Goal: Task Accomplishment & Management: Manage account settings

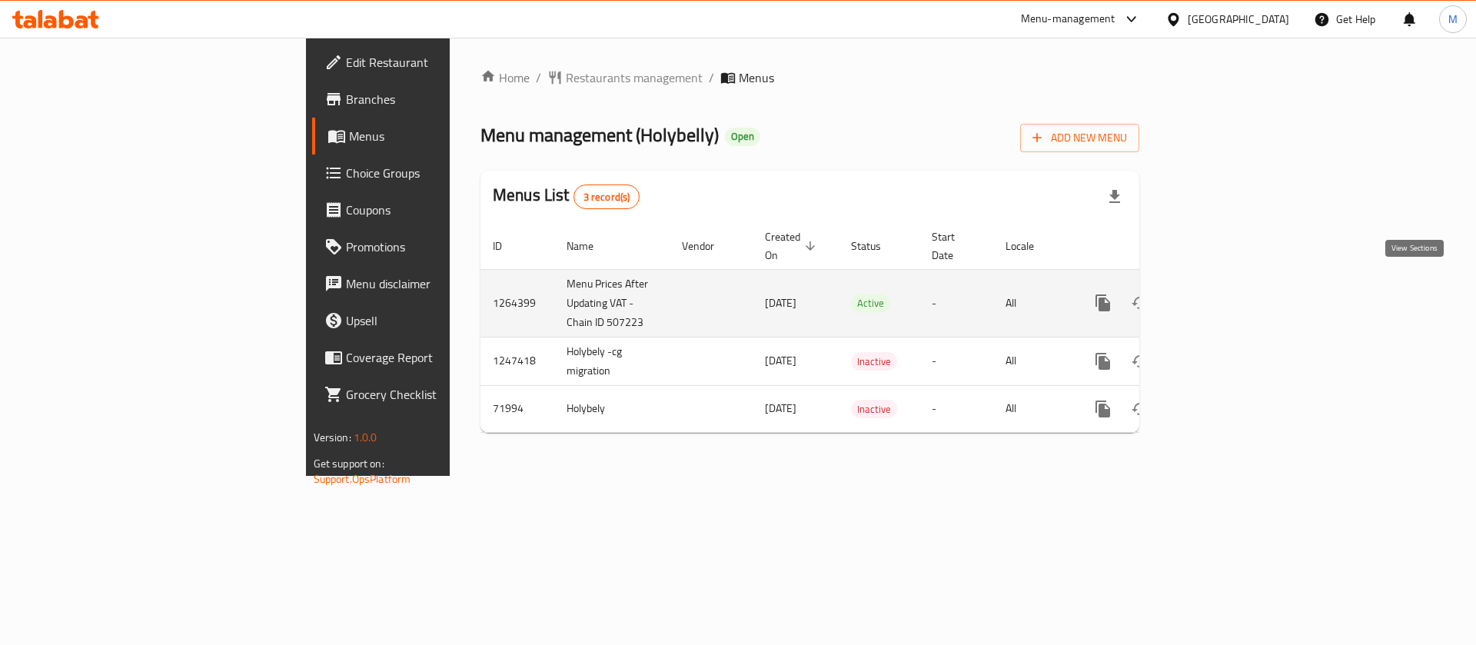
click at [1223, 294] on icon "enhanced table" at bounding box center [1214, 303] width 18 height 18
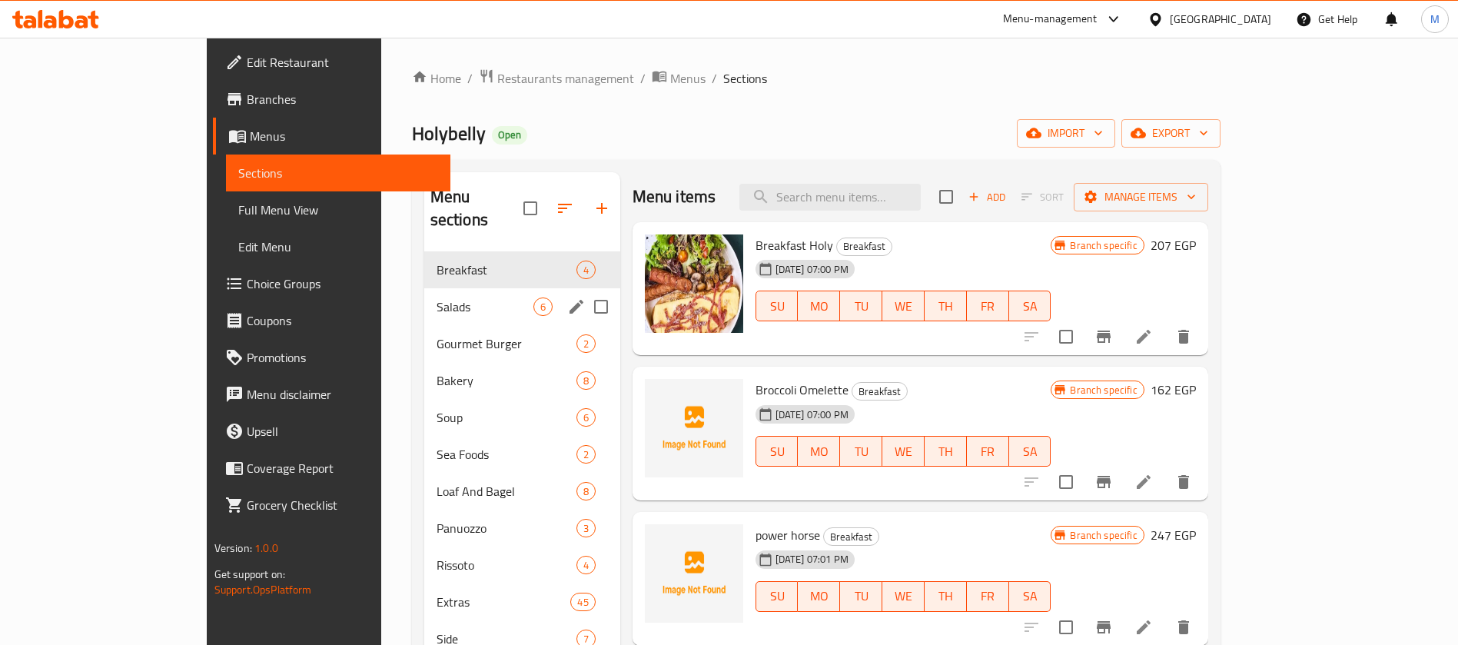
click at [424, 288] on div "Salads 6" at bounding box center [522, 306] width 196 height 37
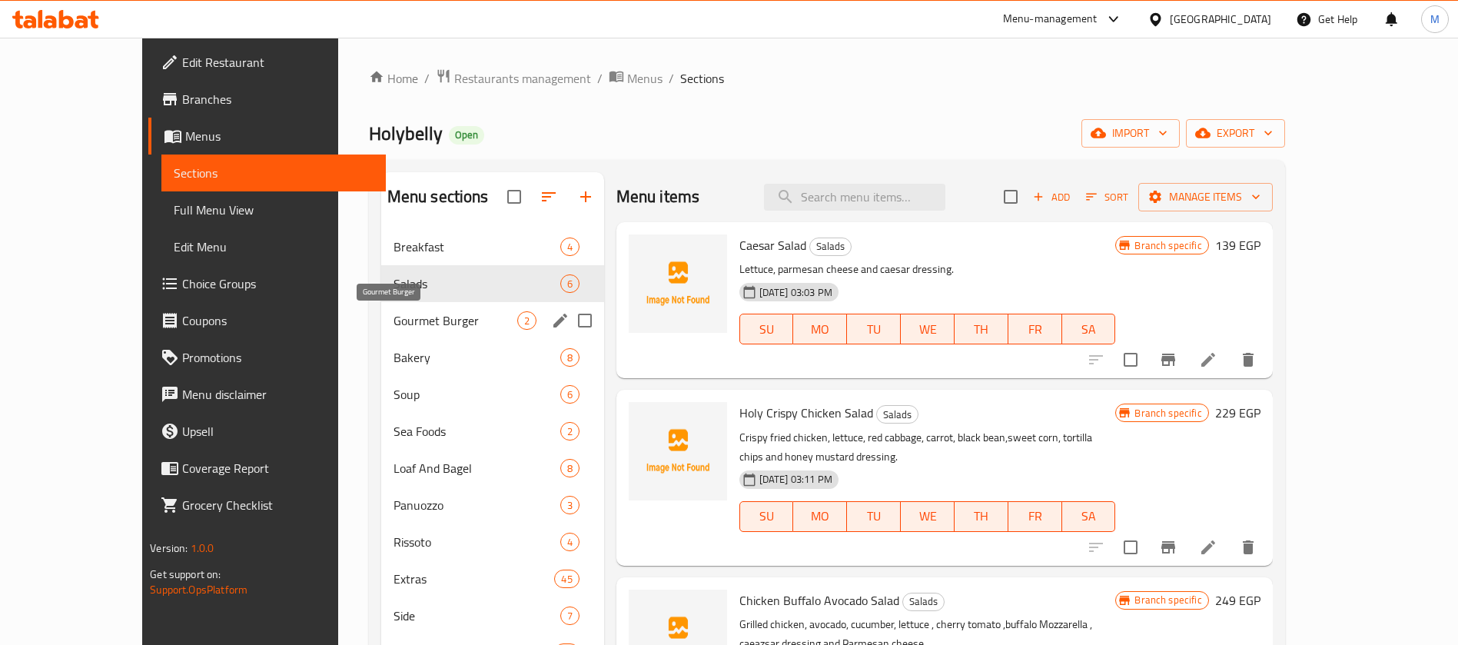
click at [399, 316] on span "Gourmet Burger" at bounding box center [456, 320] width 124 height 18
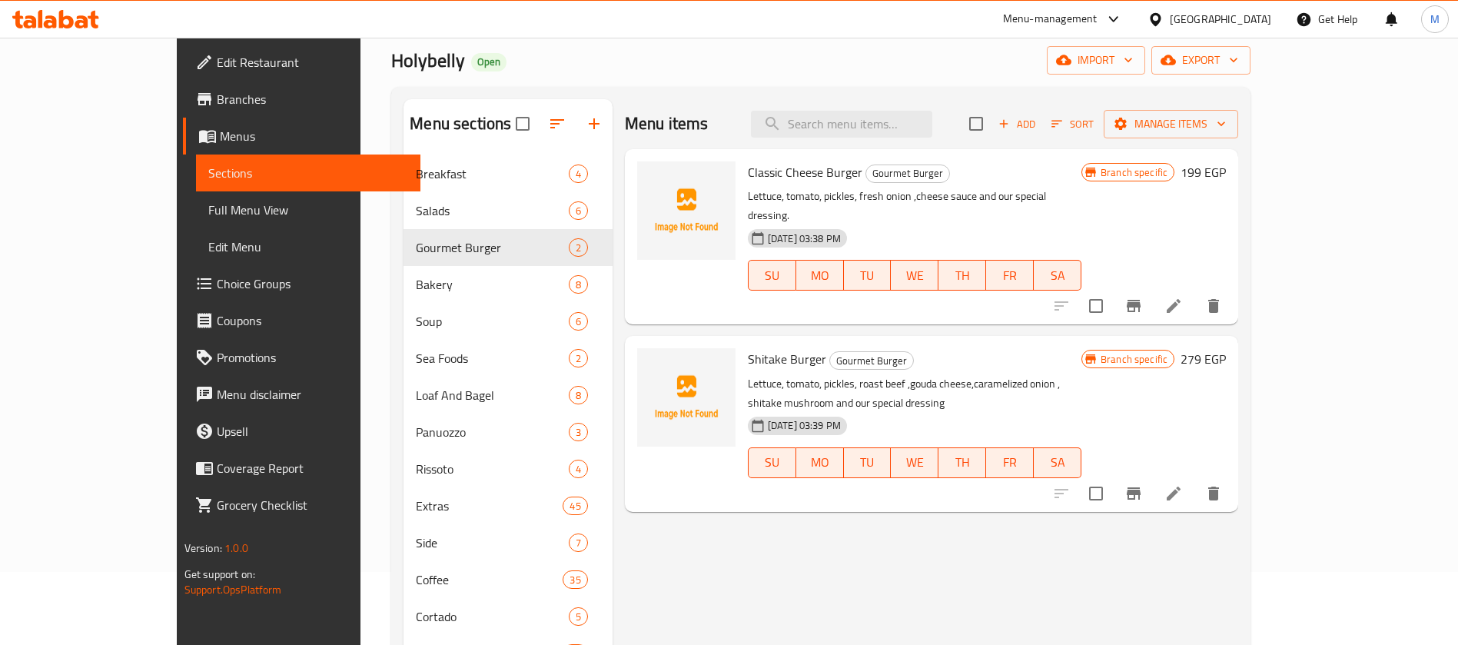
scroll to position [115, 0]
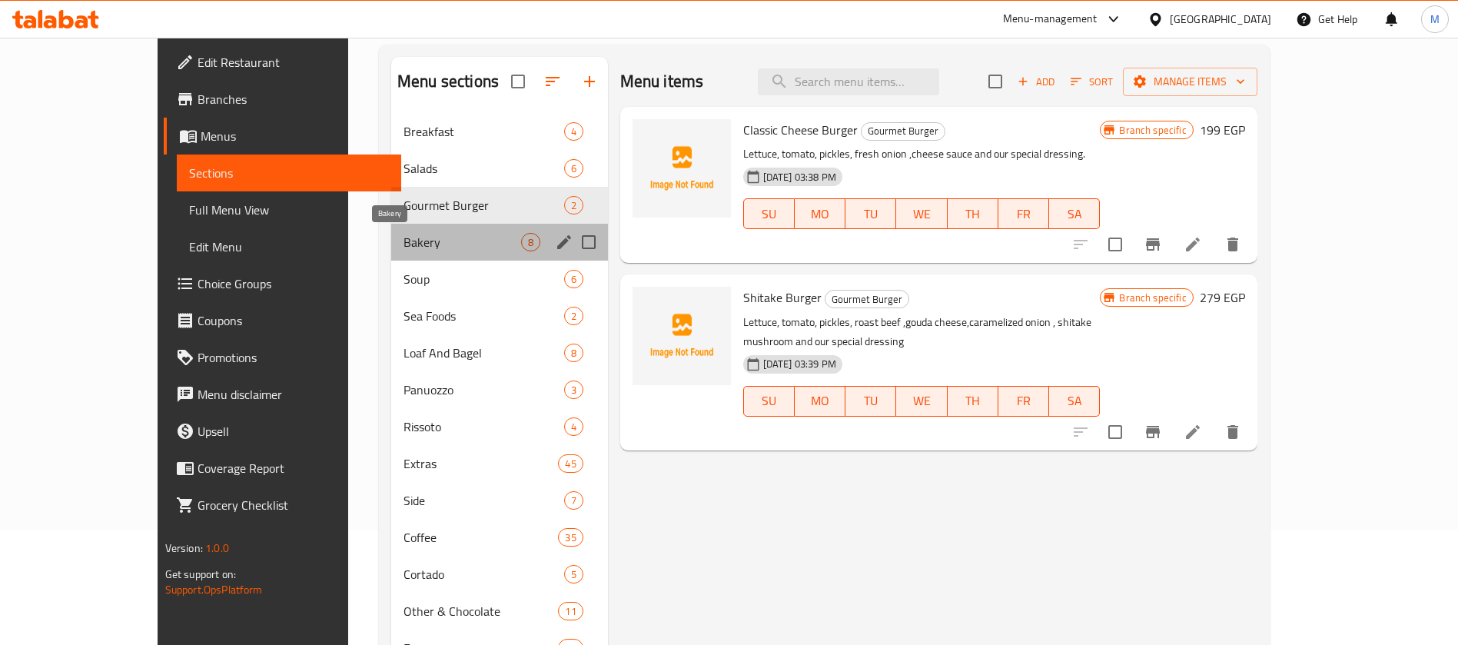
click at [404, 234] on span "Bakery" at bounding box center [463, 242] width 118 height 18
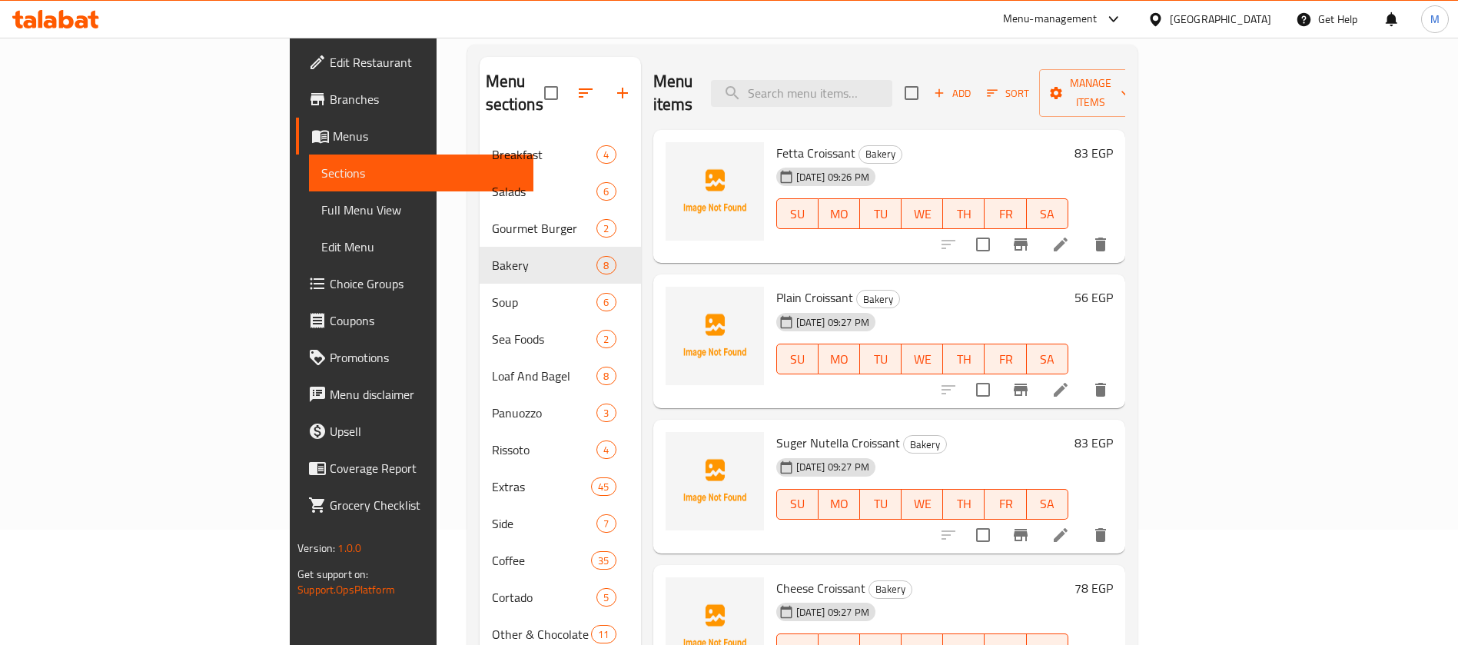
scroll to position [115, 0]
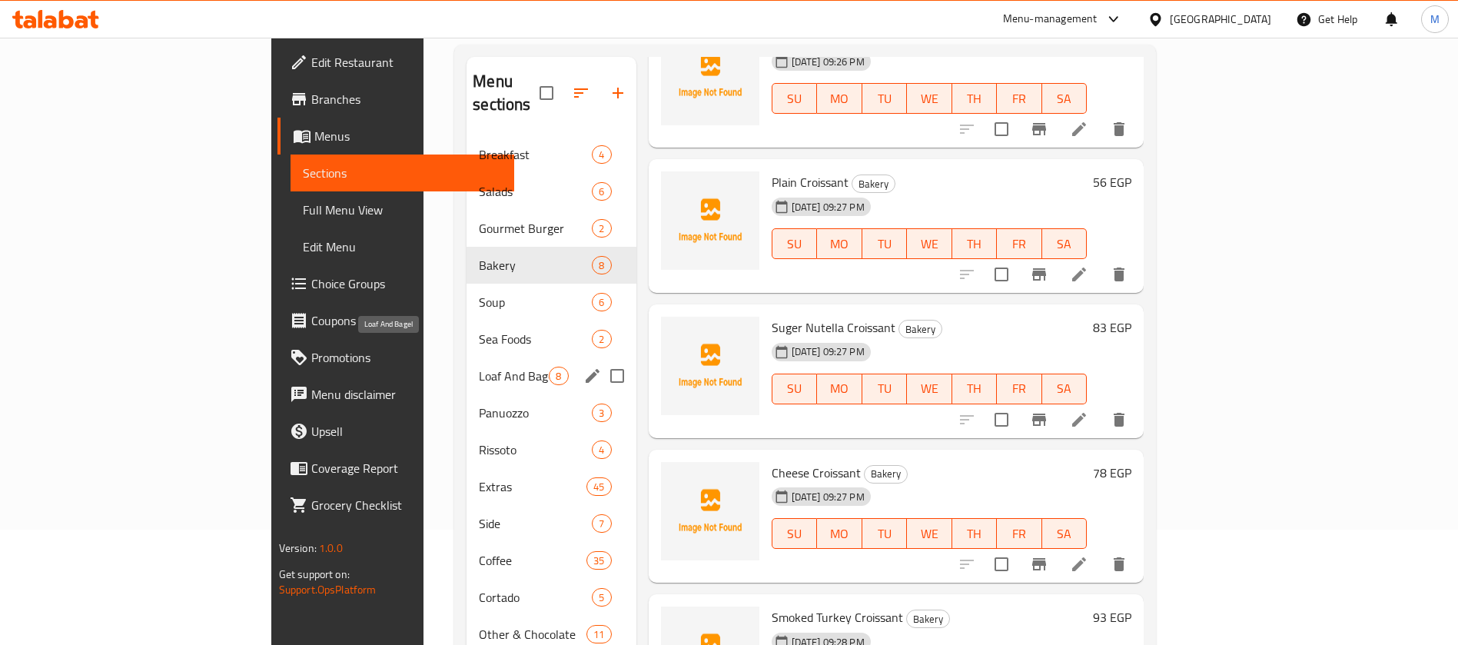
click at [479, 367] on span "Loaf And Bagel" at bounding box center [514, 376] width 70 height 18
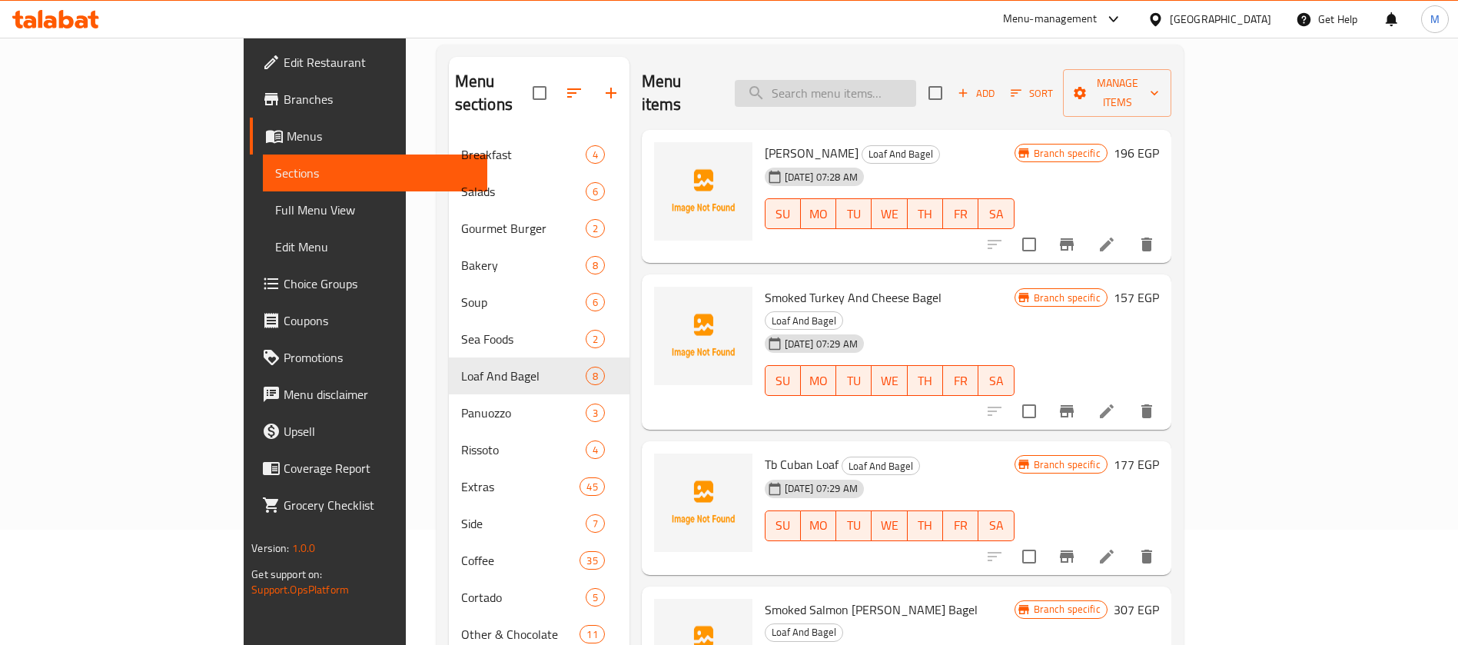
click at [880, 85] on input "search" at bounding box center [825, 93] width 181 height 27
paste input "TB Cuban loaf"
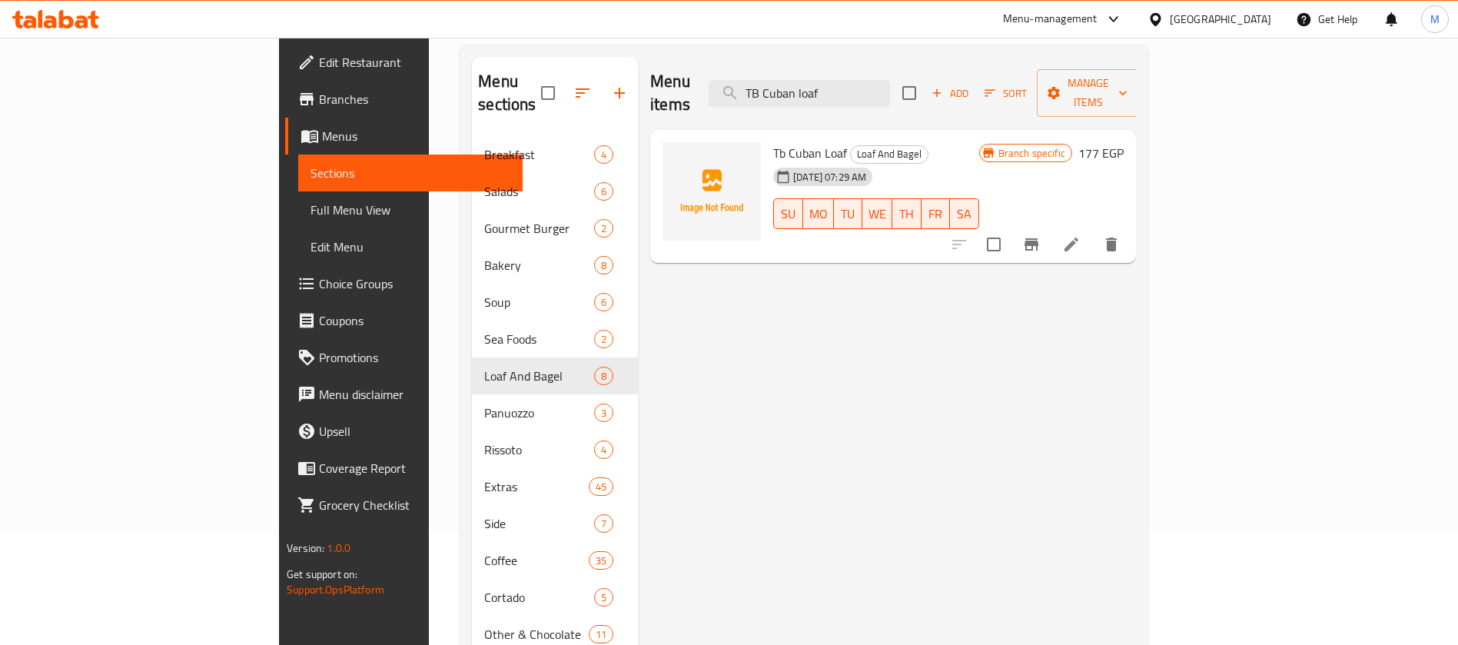
drag, startPoint x: 935, startPoint y: 83, endPoint x: 683, endPoint y: 98, distance: 251.9
click at [692, 98] on div "Menu items TB Cuban loaf Add Sort Manage items" at bounding box center [893, 93] width 486 height 73
paste input "Capresse"
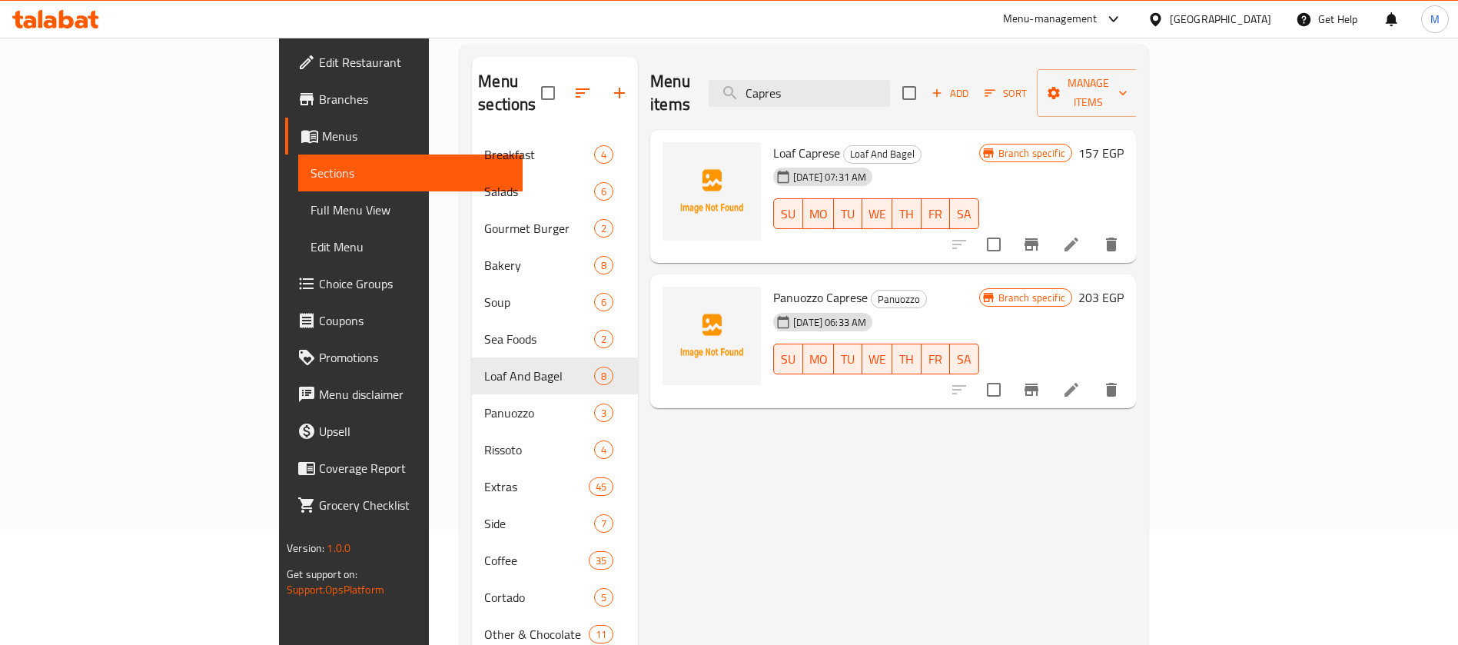
drag, startPoint x: 922, startPoint y: 78, endPoint x: 633, endPoint y: 96, distance: 288.8
click at [650, 96] on div "Menu items Capres Add Sort Manage items" at bounding box center [893, 93] width 486 height 73
paste input "[PERSON_NAME]"
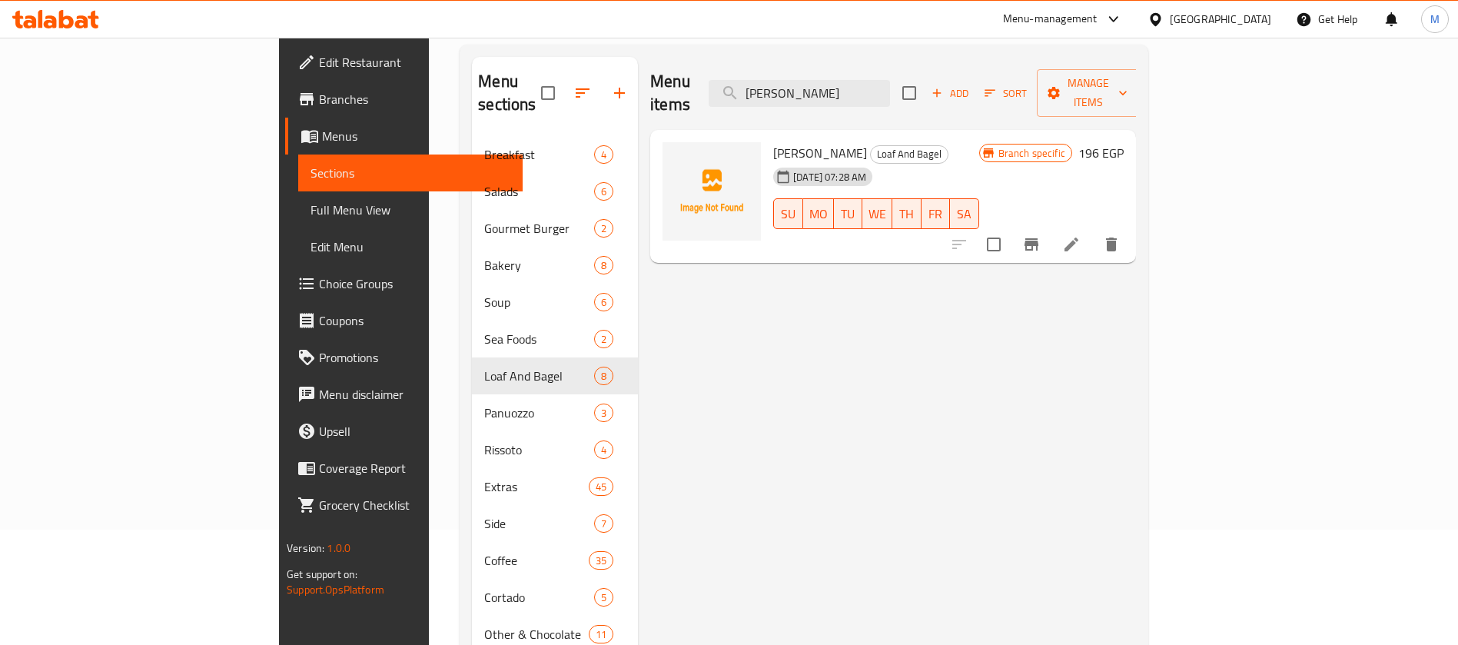
type input "[PERSON_NAME]"
click at [1041, 235] on icon "Branch-specific-item" at bounding box center [1031, 244] width 18 height 18
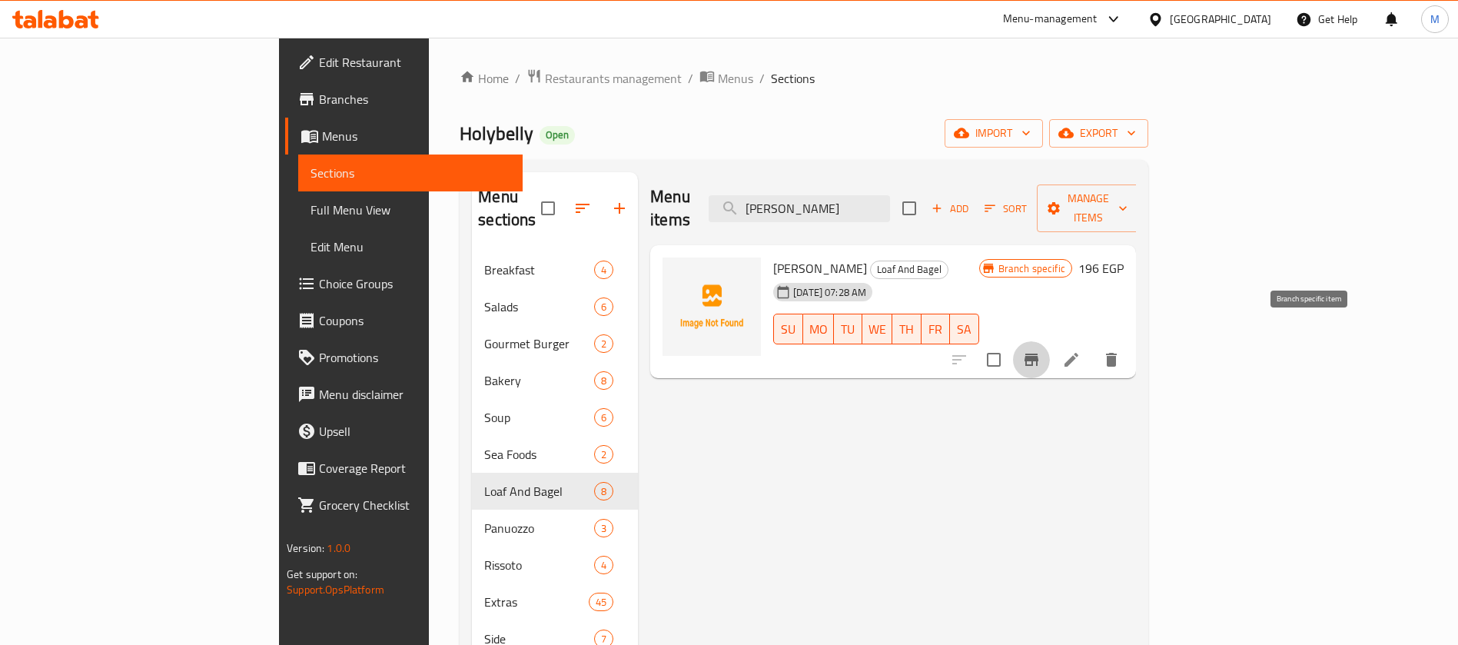
click at [322, 138] on span "Menus" at bounding box center [416, 136] width 188 height 18
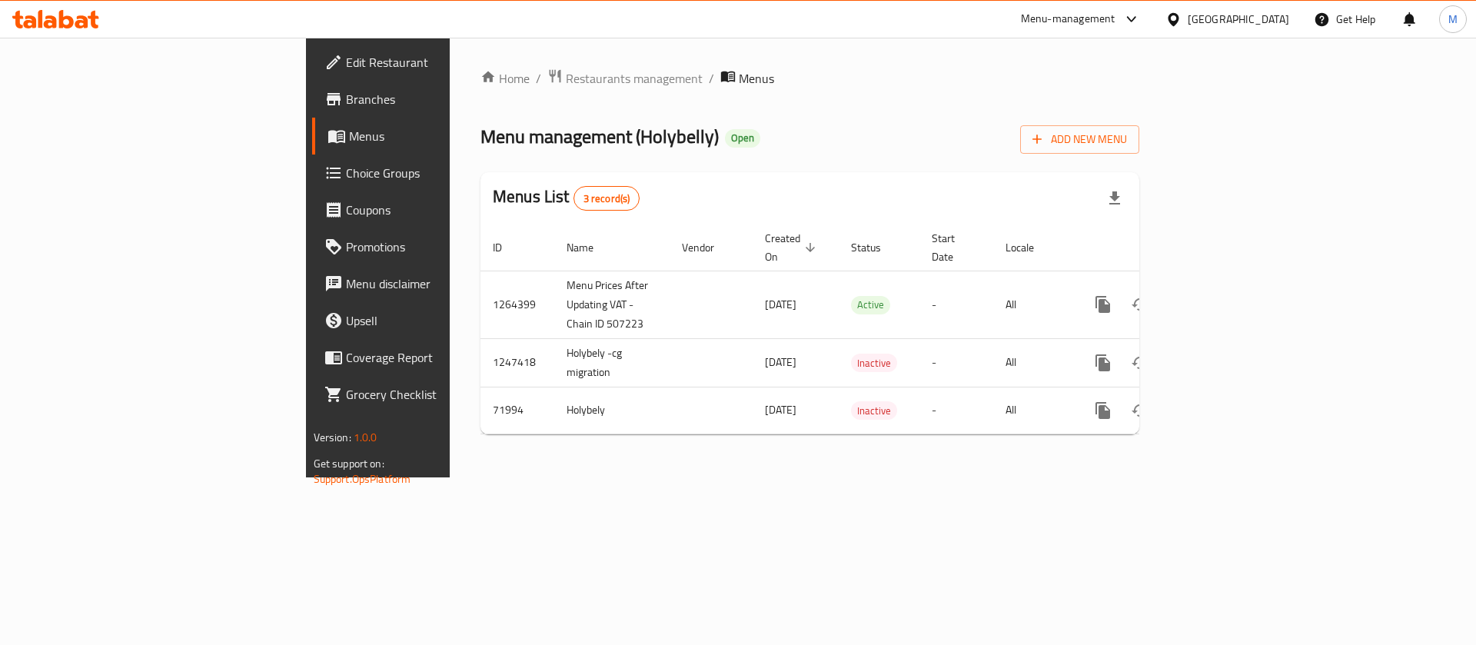
click at [346, 96] on span "Branches" at bounding box center [443, 99] width 195 height 18
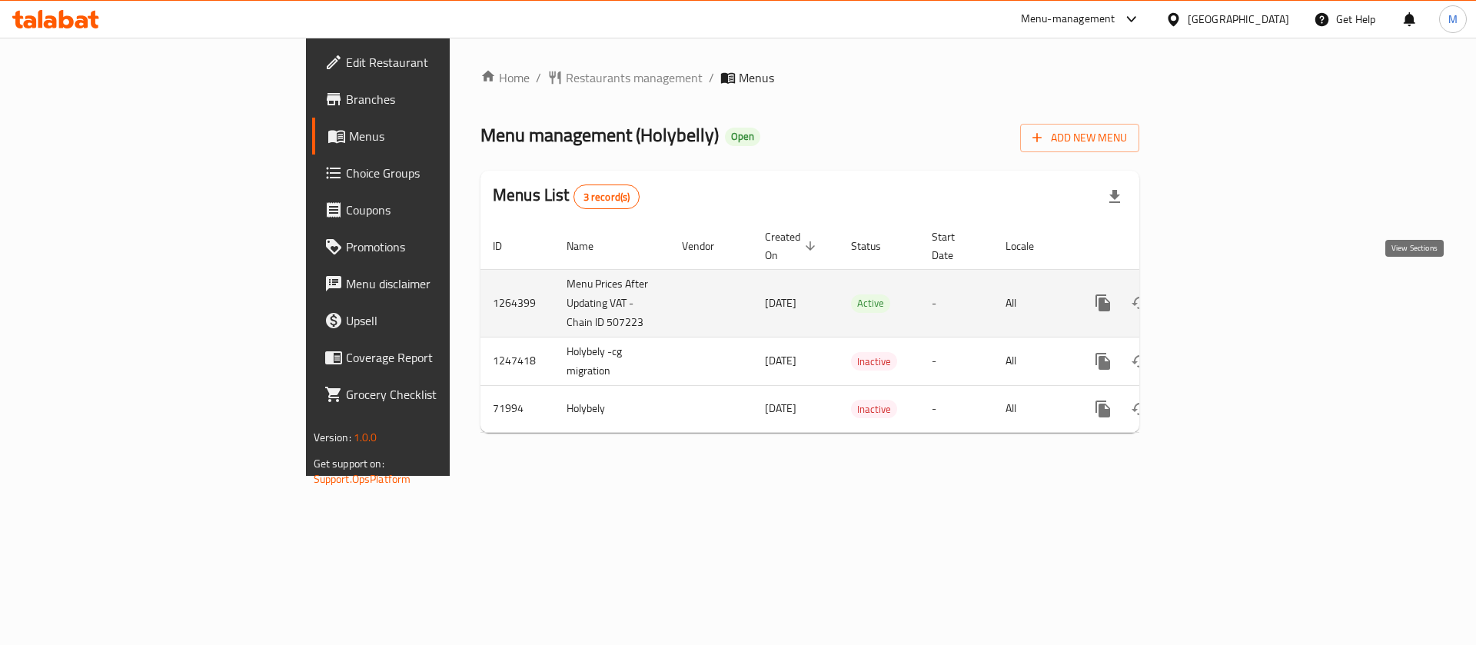
click at [1232, 284] on link "enhanced table" at bounding box center [1213, 302] width 37 height 37
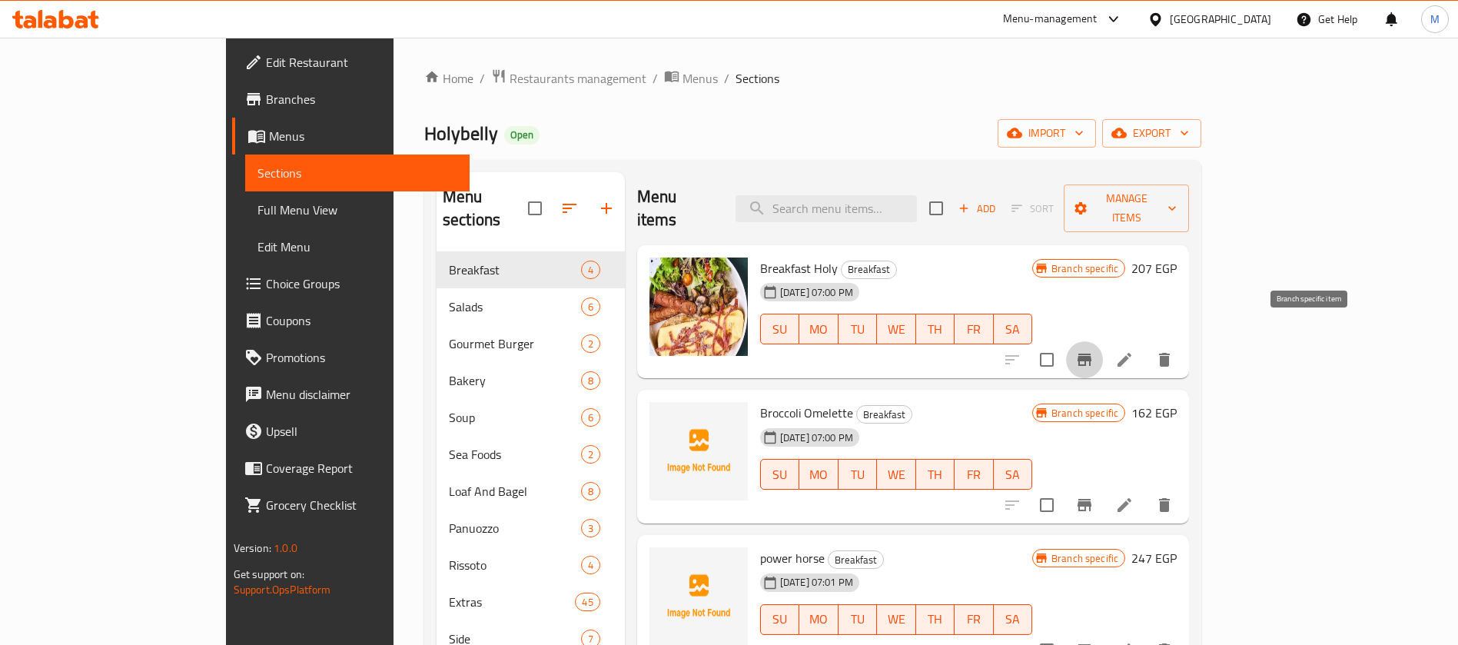
click at [1103, 343] on button "Branch-specific-item" at bounding box center [1084, 359] width 37 height 37
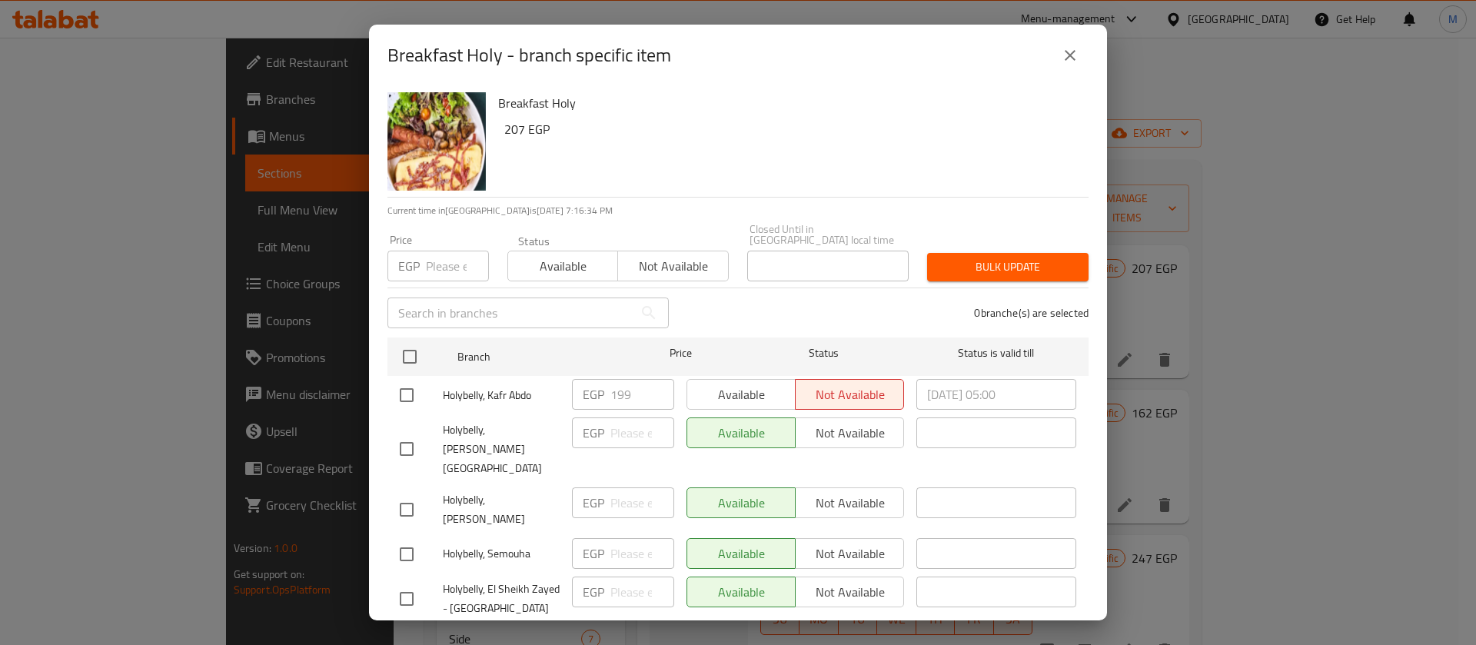
click at [1079, 45] on button "close" at bounding box center [1070, 55] width 37 height 37
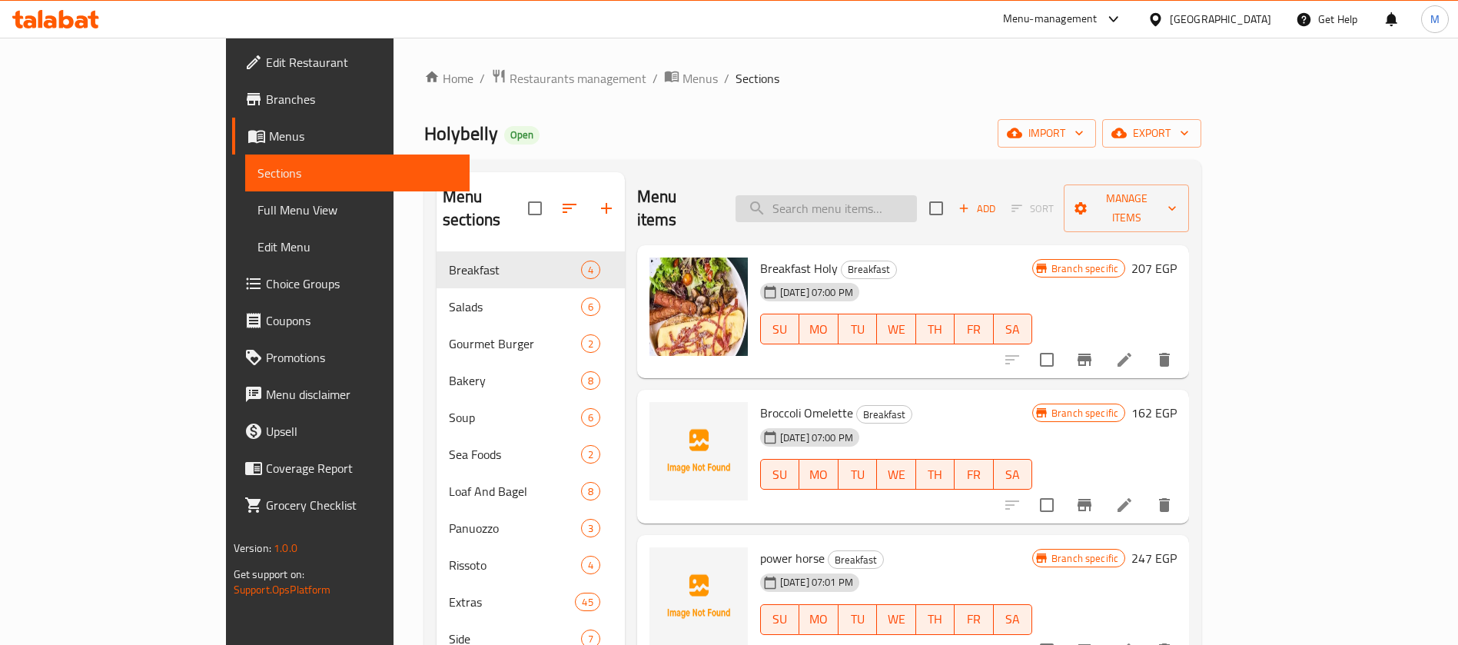
click at [901, 201] on input "search" at bounding box center [826, 208] width 181 height 27
paste input "Holy Belly Breakfast"
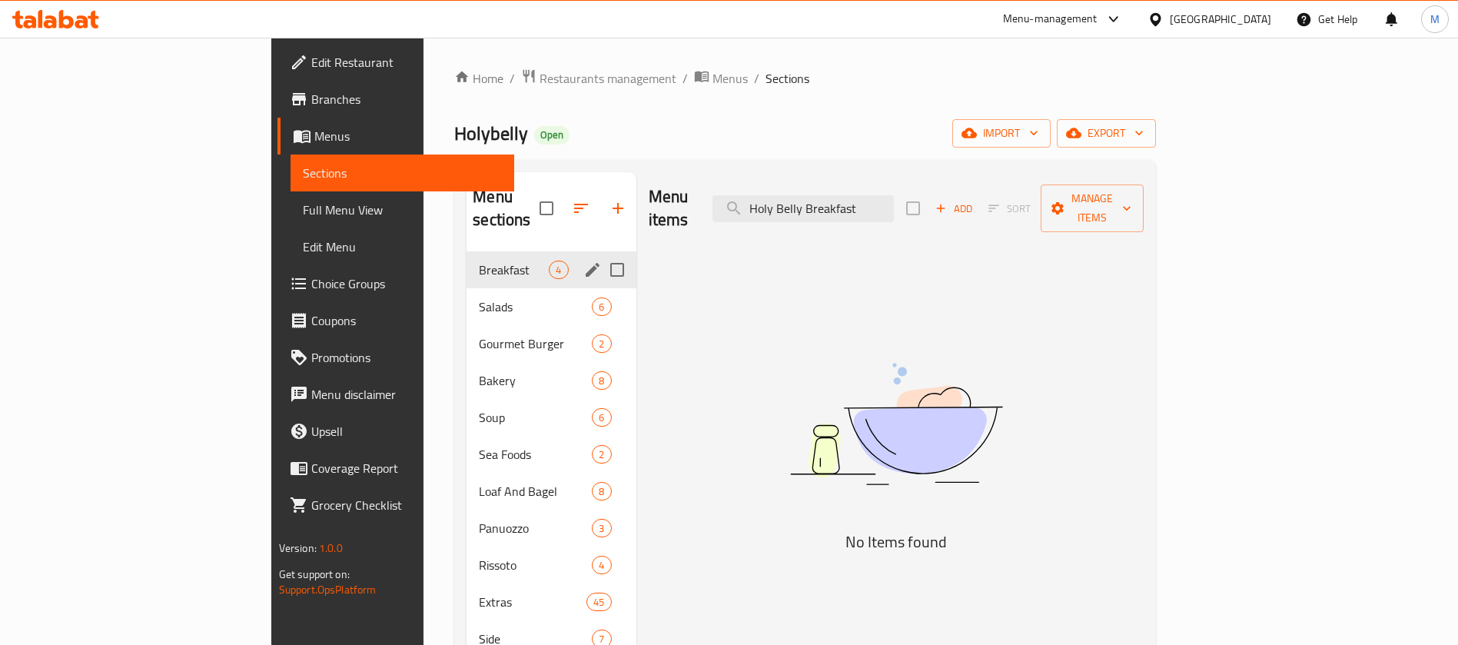
type input "Holy Belly Breakfast"
drag, startPoint x: 432, startPoint y: 240, endPoint x: 471, endPoint y: 220, distance: 44.0
click at [479, 261] on span "Breakfast" at bounding box center [514, 270] width 70 height 18
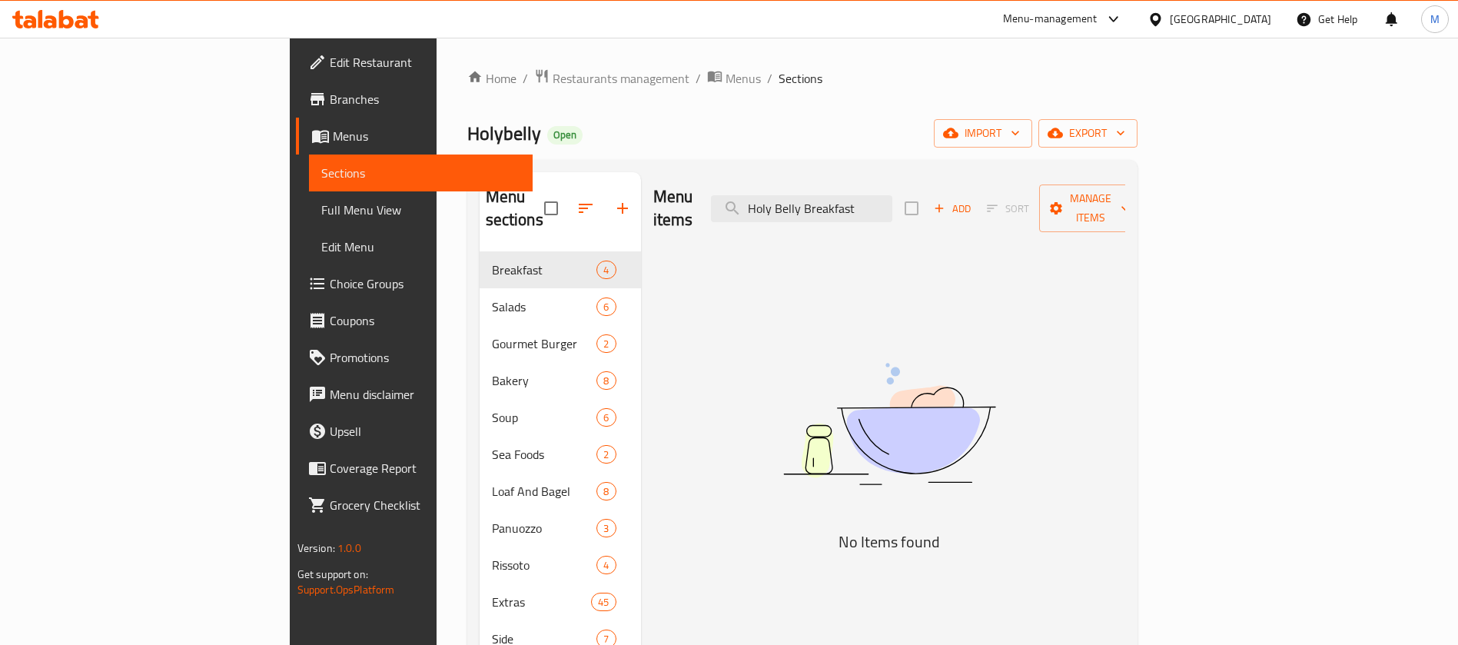
drag, startPoint x: 966, startPoint y: 198, endPoint x: 85, endPoint y: 199, distance: 880.3
click at [290, 199] on div "Edit Restaurant Branches Menus Sections Full Menu View Edit Menu Choice Groups …" at bounding box center [729, 483] width 879 height 890
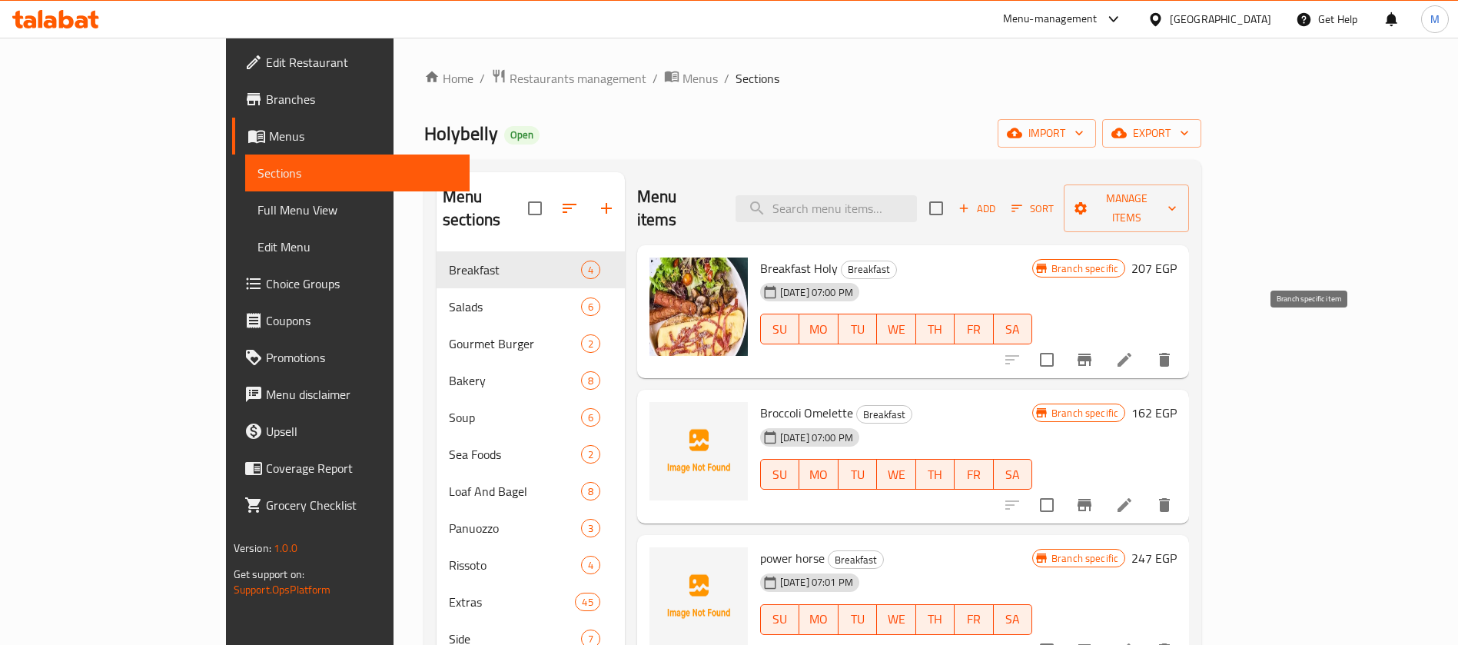
click at [1094, 351] on icon "Branch-specific-item" at bounding box center [1085, 360] width 18 height 18
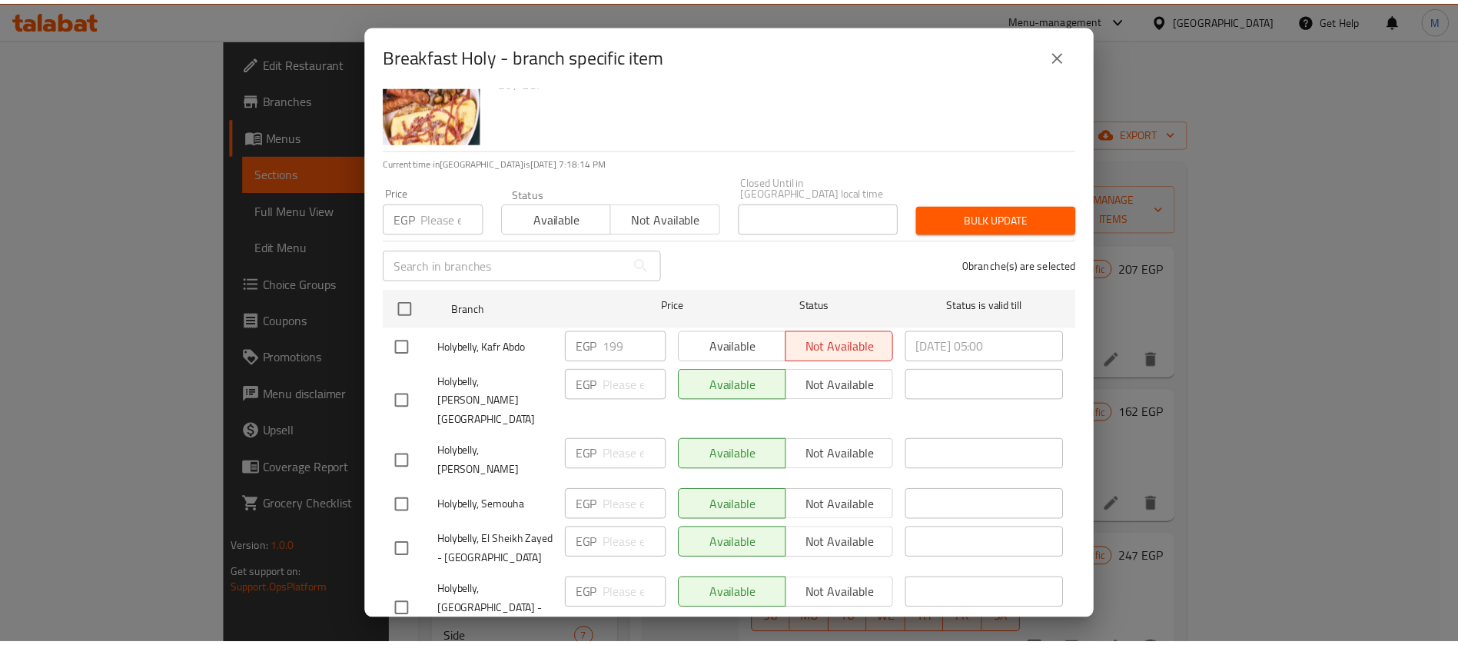
scroll to position [79, 0]
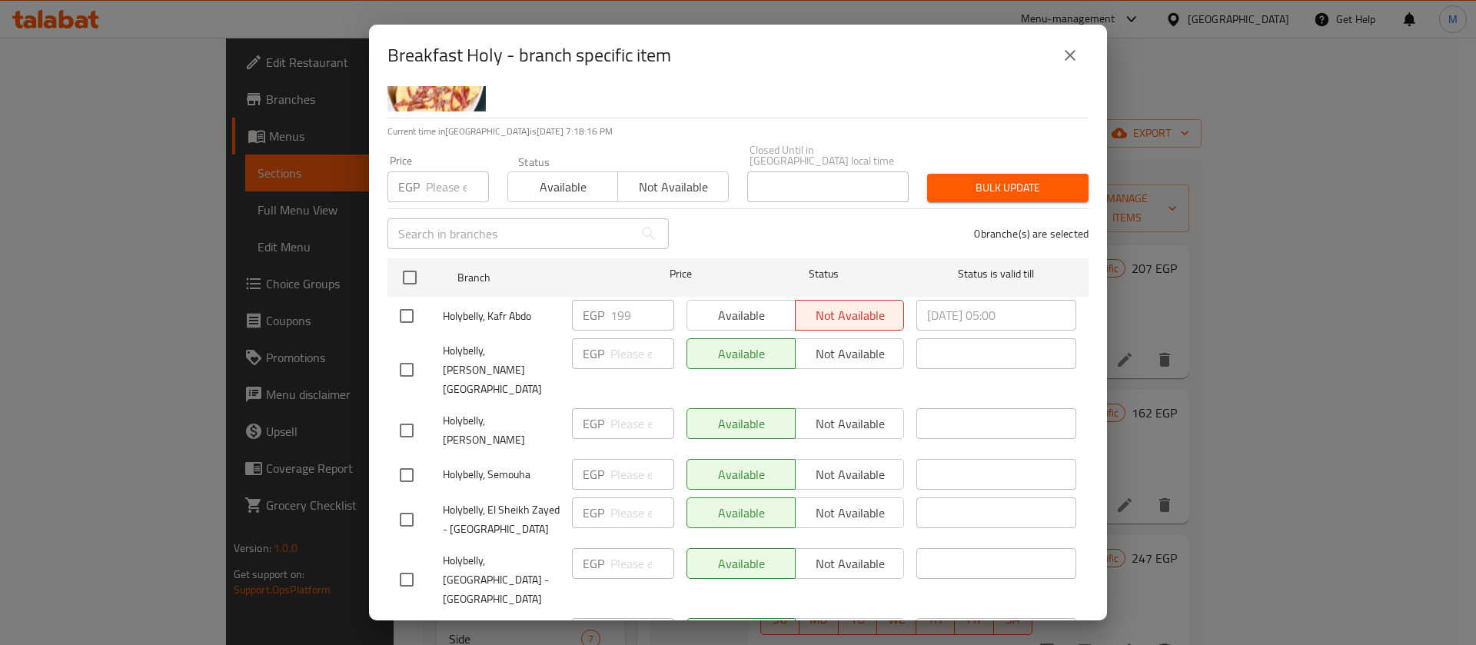
click at [457, 307] on span "Holybelly, Kafr Abdo" at bounding box center [501, 316] width 117 height 19
click at [457, 312] on span "Holybelly, Kafr Abdo" at bounding box center [501, 316] width 117 height 19
click at [455, 312] on span "Holybelly, Kafr Abdo" at bounding box center [501, 316] width 117 height 19
copy span "Holybelly, Kafr Abdo"
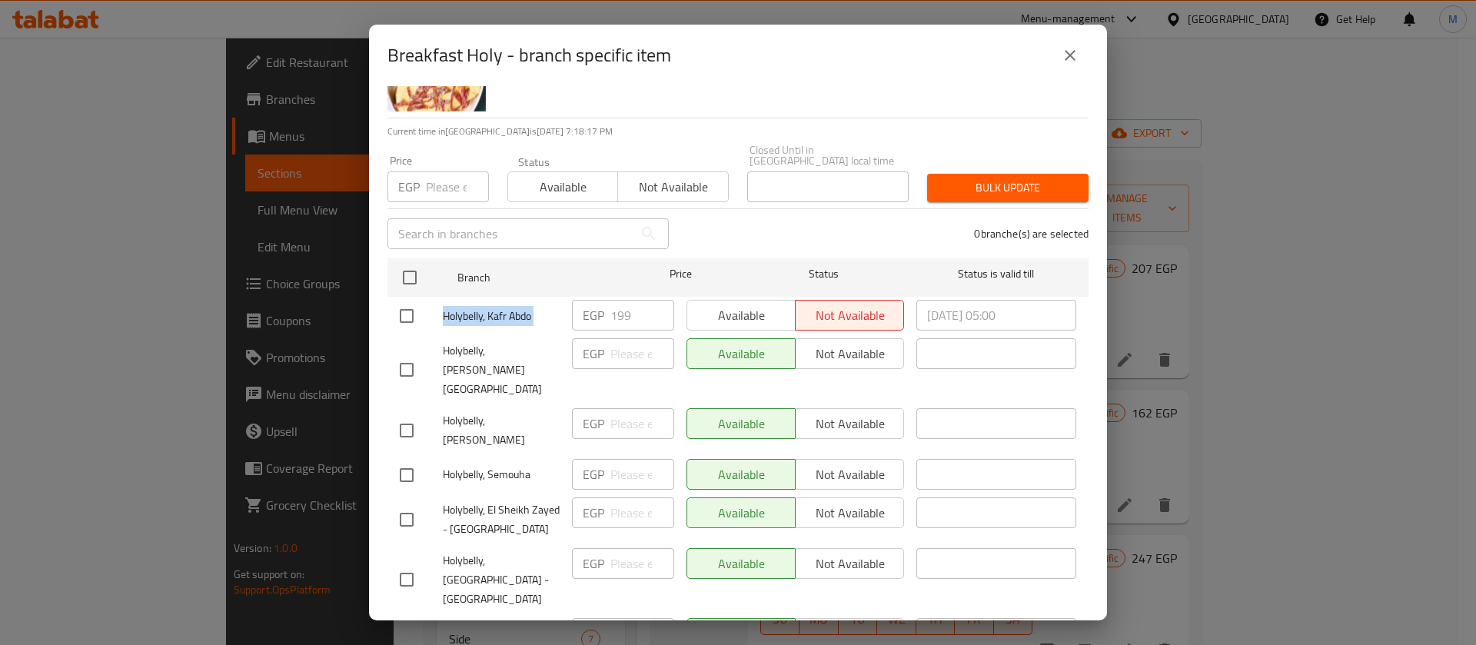
click at [1069, 58] on icon "close" at bounding box center [1070, 55] width 18 height 18
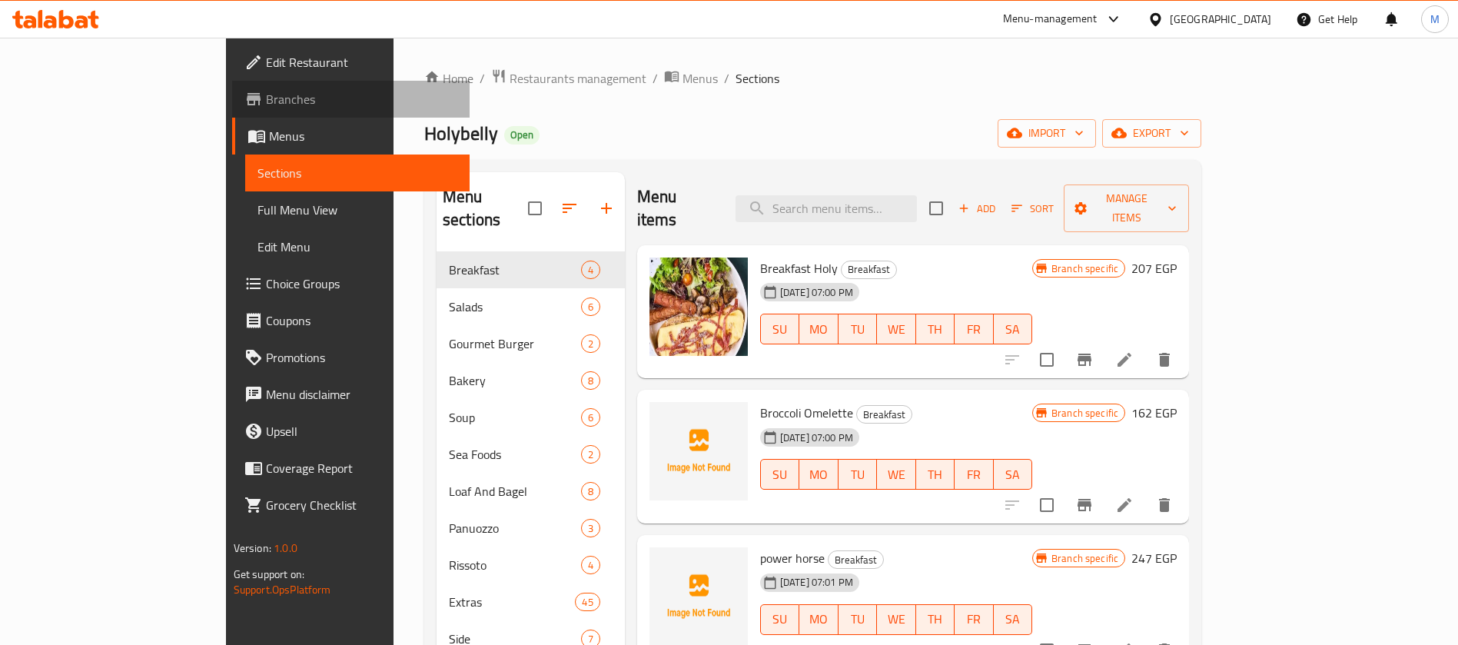
drag, startPoint x: 116, startPoint y: 100, endPoint x: 137, endPoint y: 101, distance: 20.8
click at [266, 101] on span "Branches" at bounding box center [361, 99] width 191 height 18
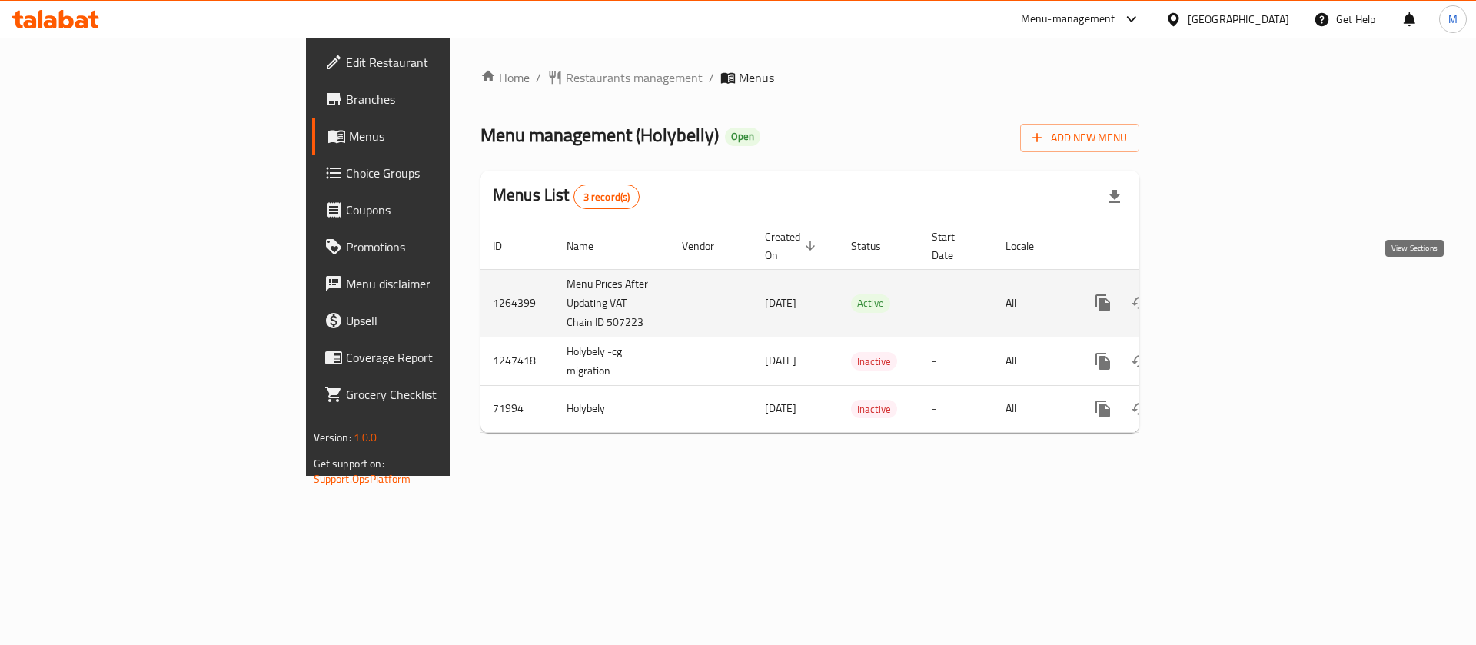
click at [1223, 294] on icon "enhanced table" at bounding box center [1214, 303] width 18 height 18
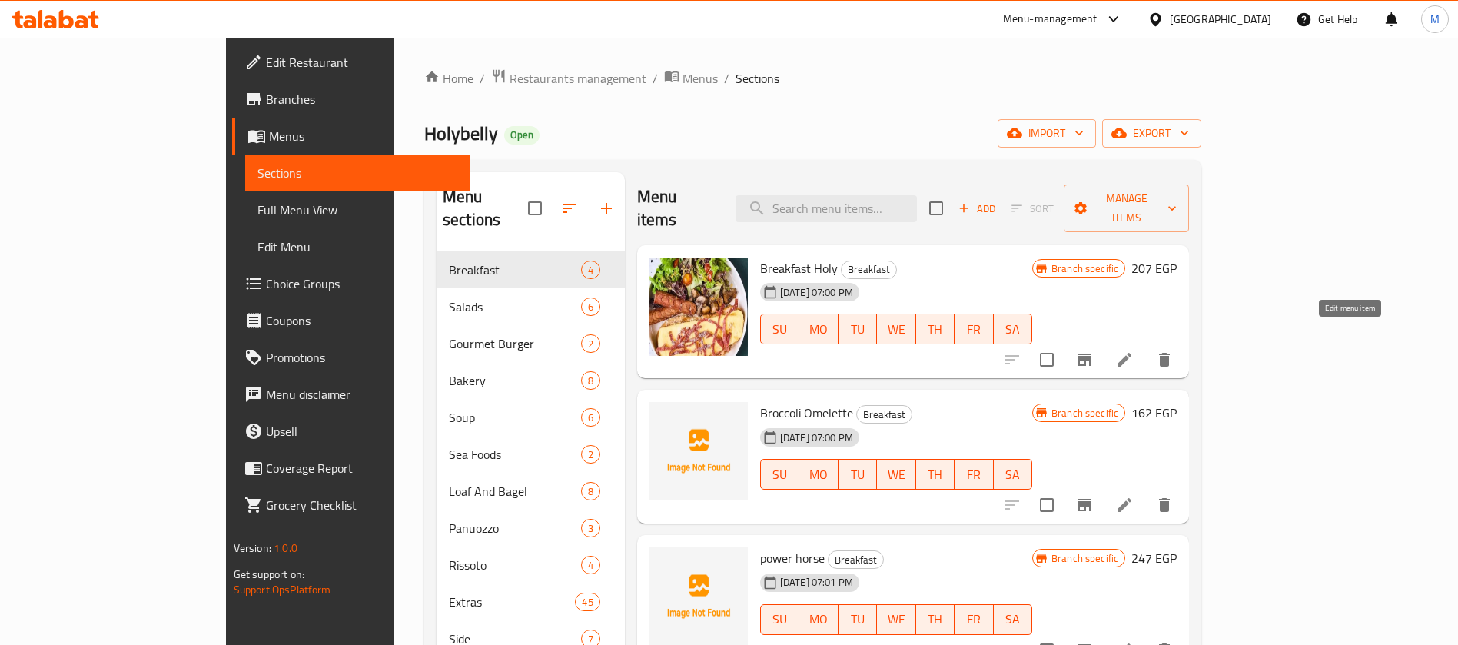
click at [1134, 351] on icon at bounding box center [1125, 360] width 18 height 18
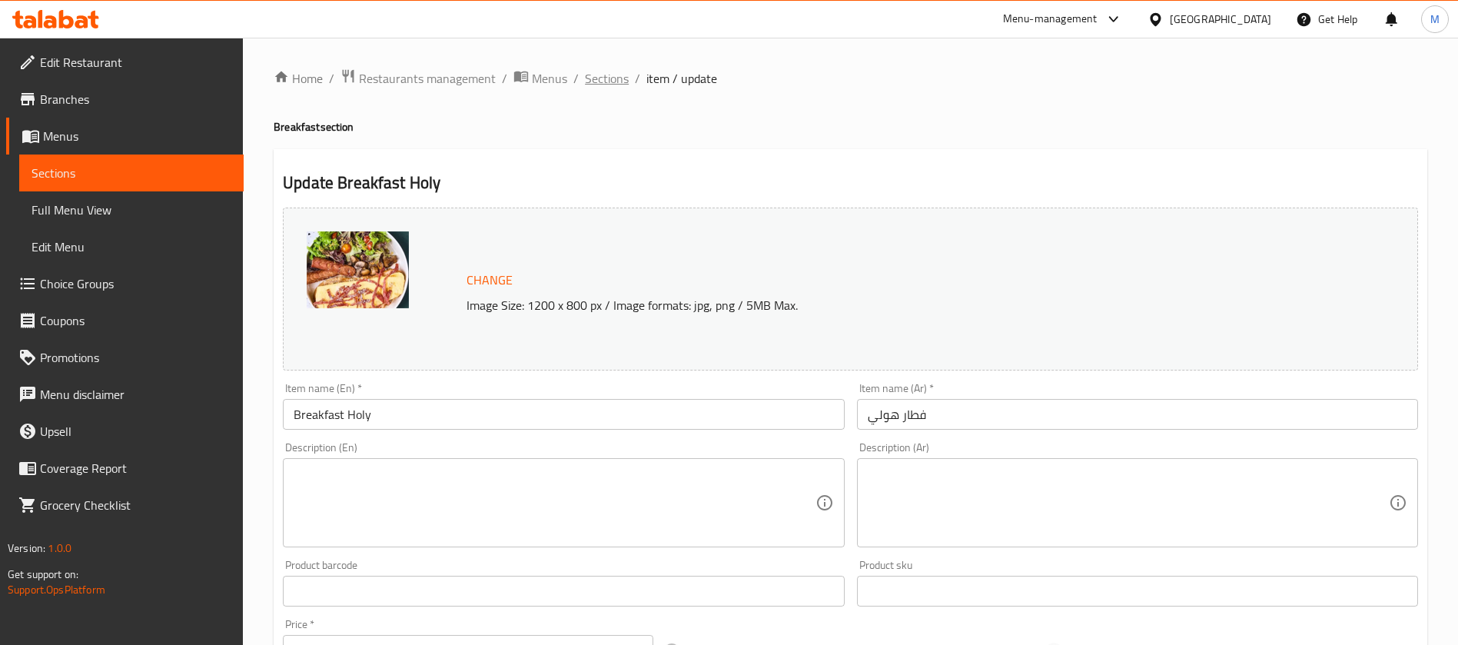
click at [607, 77] on span "Sections" at bounding box center [607, 78] width 44 height 18
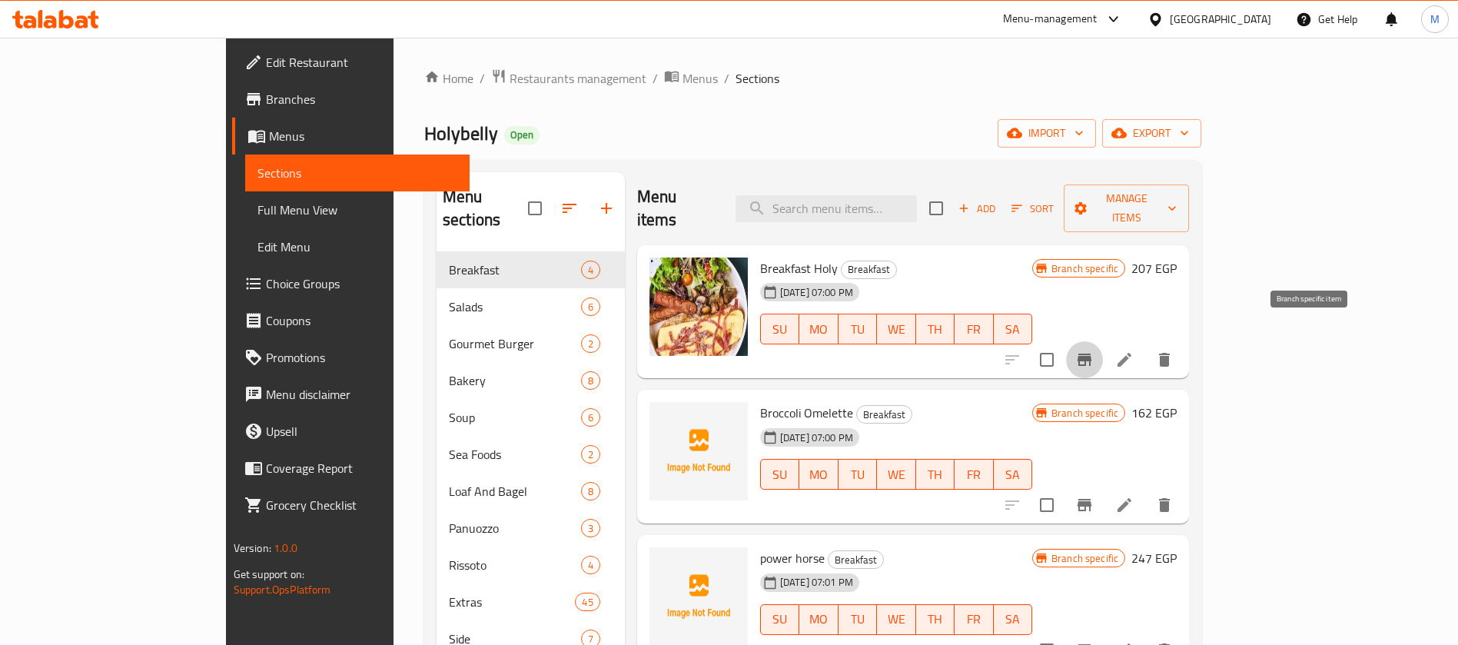
click at [1094, 351] on icon "Branch-specific-item" at bounding box center [1085, 360] width 18 height 18
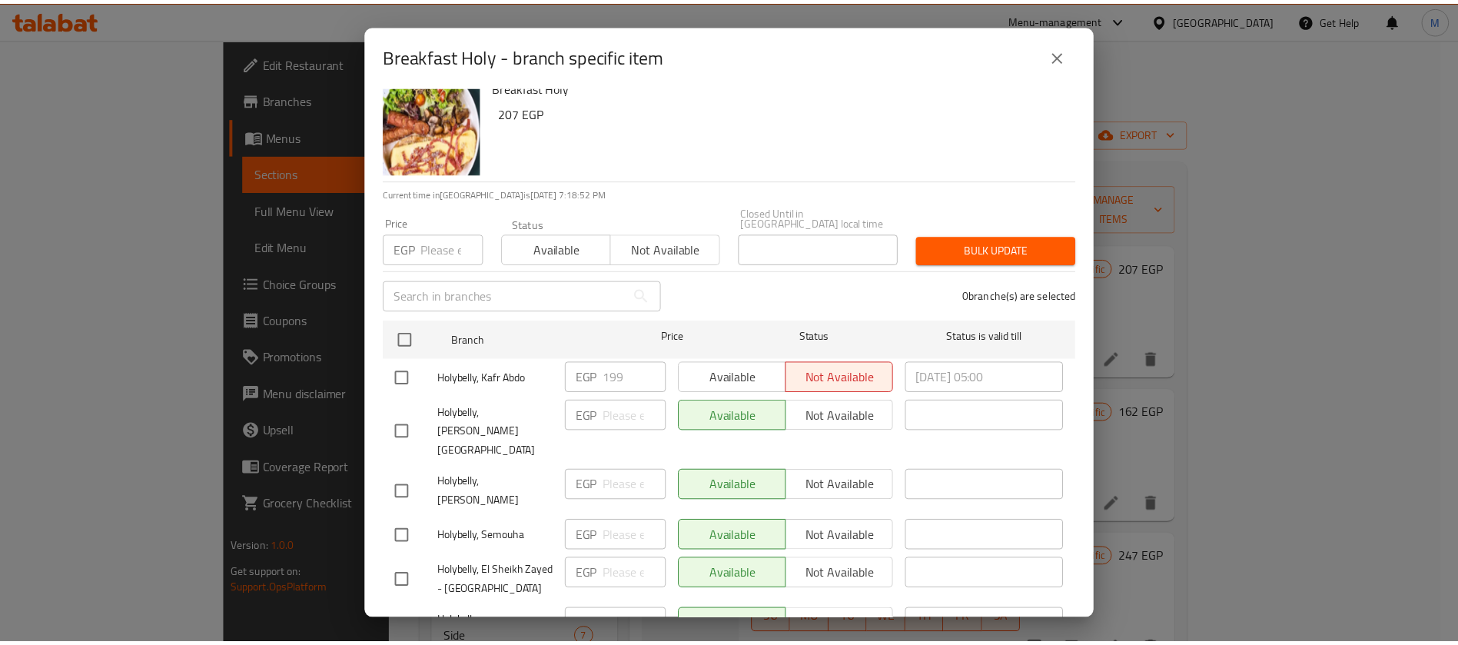
scroll to position [79, 0]
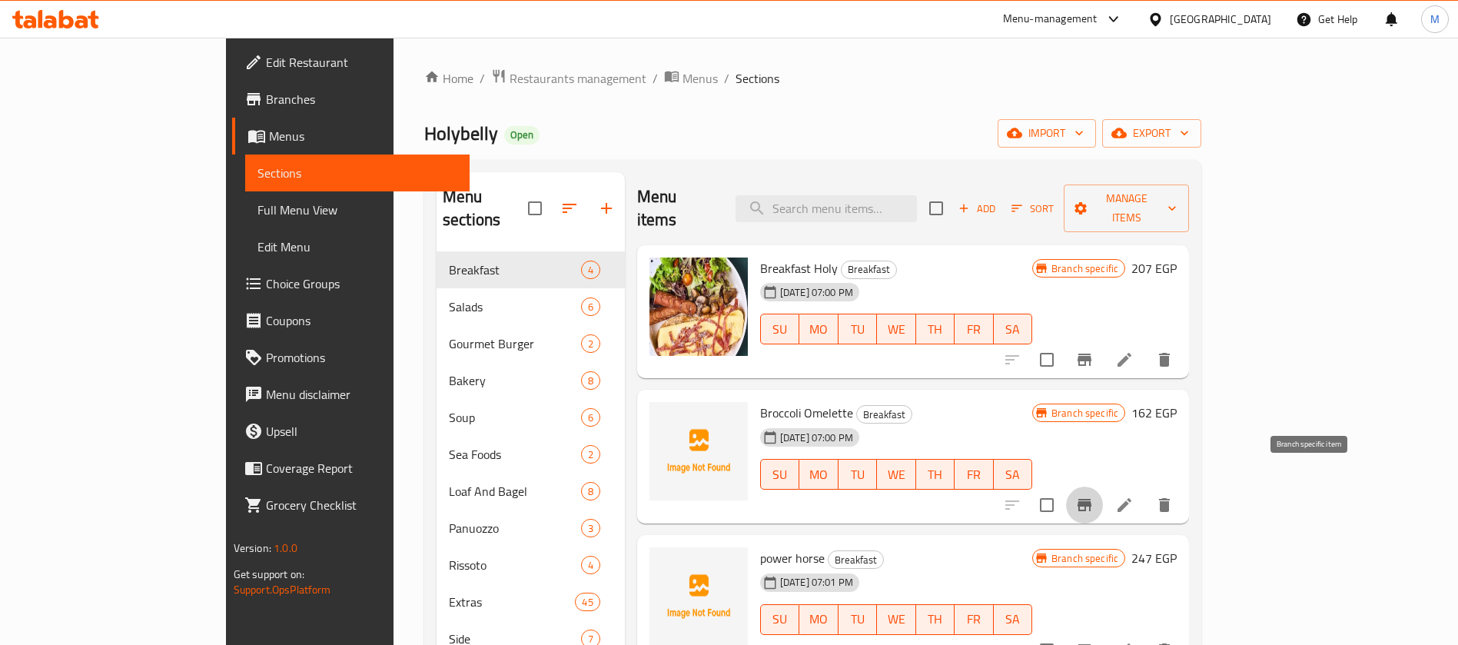
click at [1092, 499] on icon "Branch-specific-item" at bounding box center [1085, 505] width 14 height 12
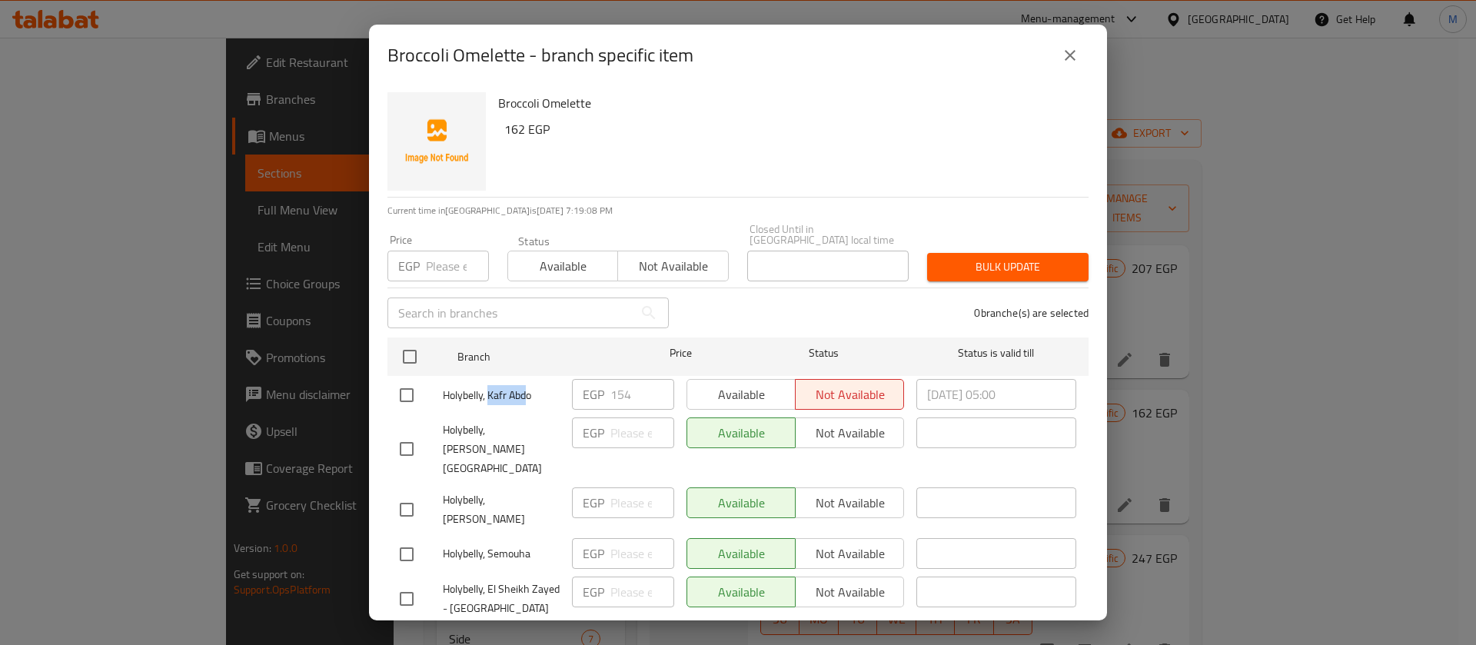
drag, startPoint x: 488, startPoint y: 391, endPoint x: 528, endPoint y: 393, distance: 40.0
click at [528, 393] on span "Holybelly, Kafr Abdo" at bounding box center [501, 395] width 117 height 19
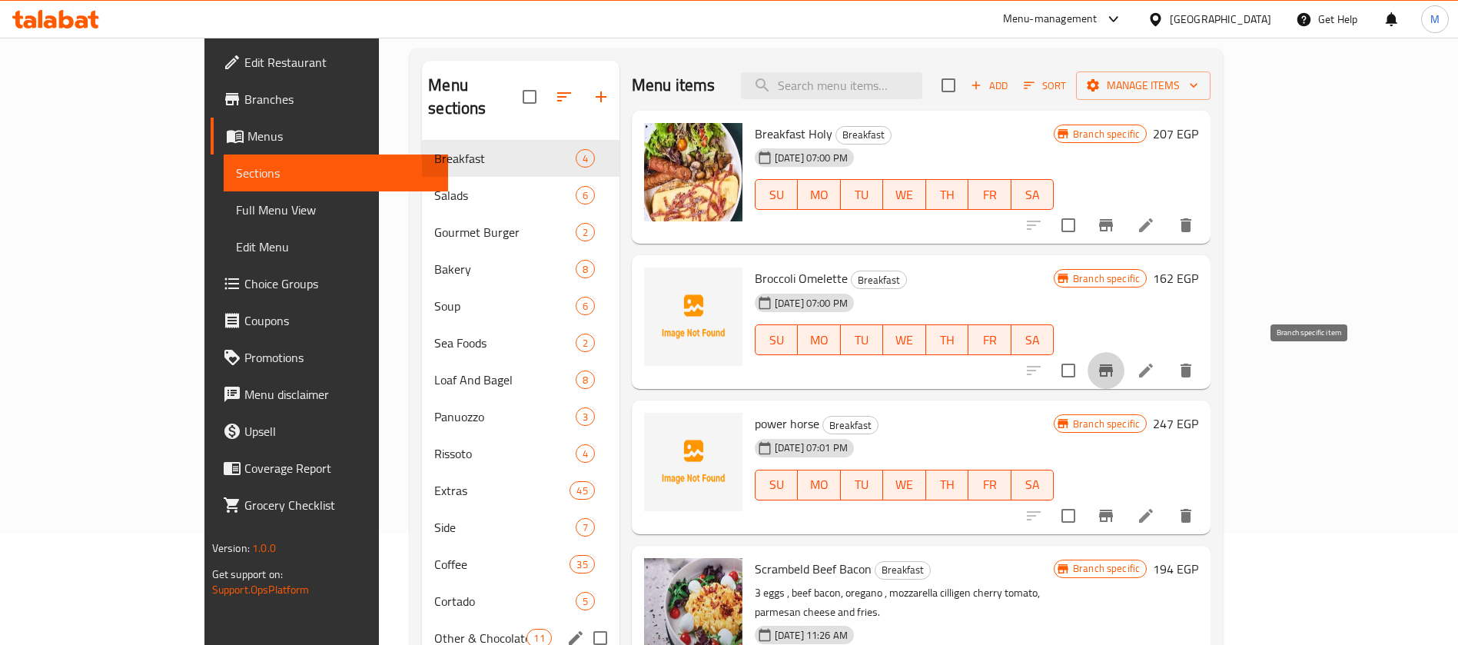
scroll to position [260, 0]
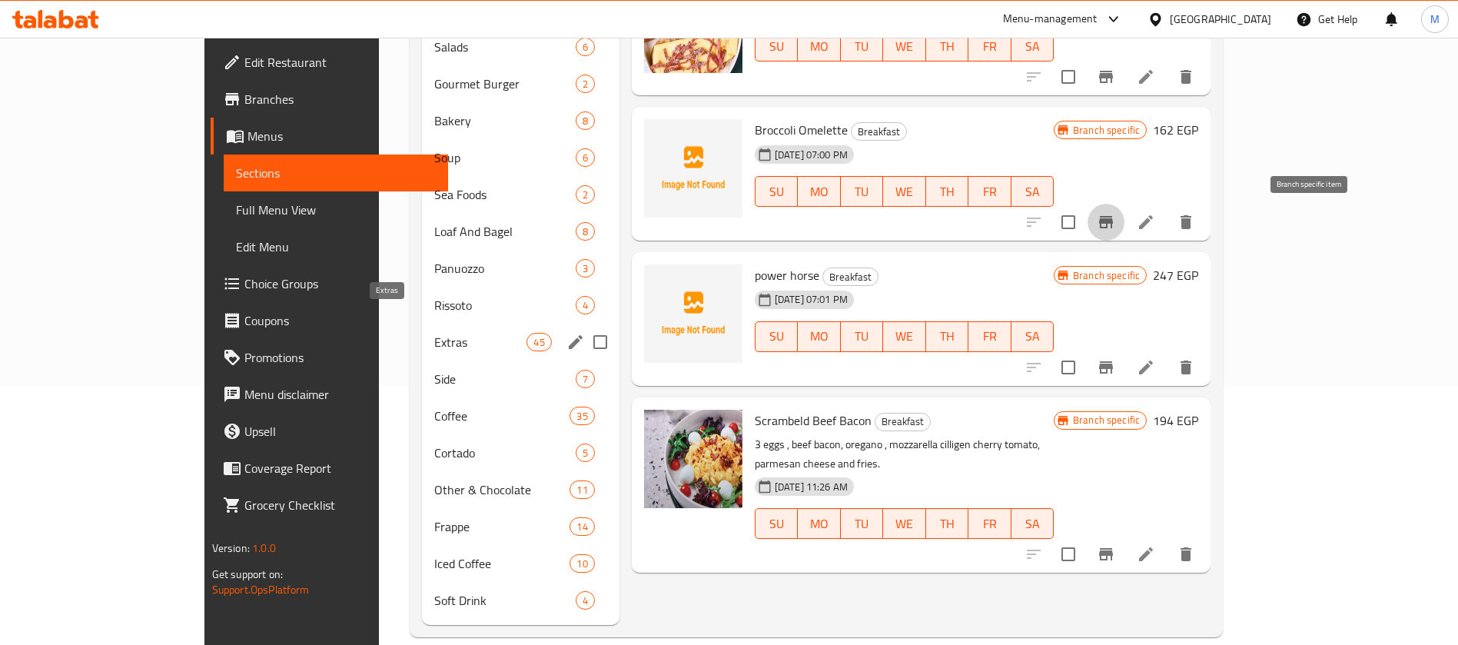
click at [434, 333] on span "Extras" at bounding box center [480, 342] width 92 height 18
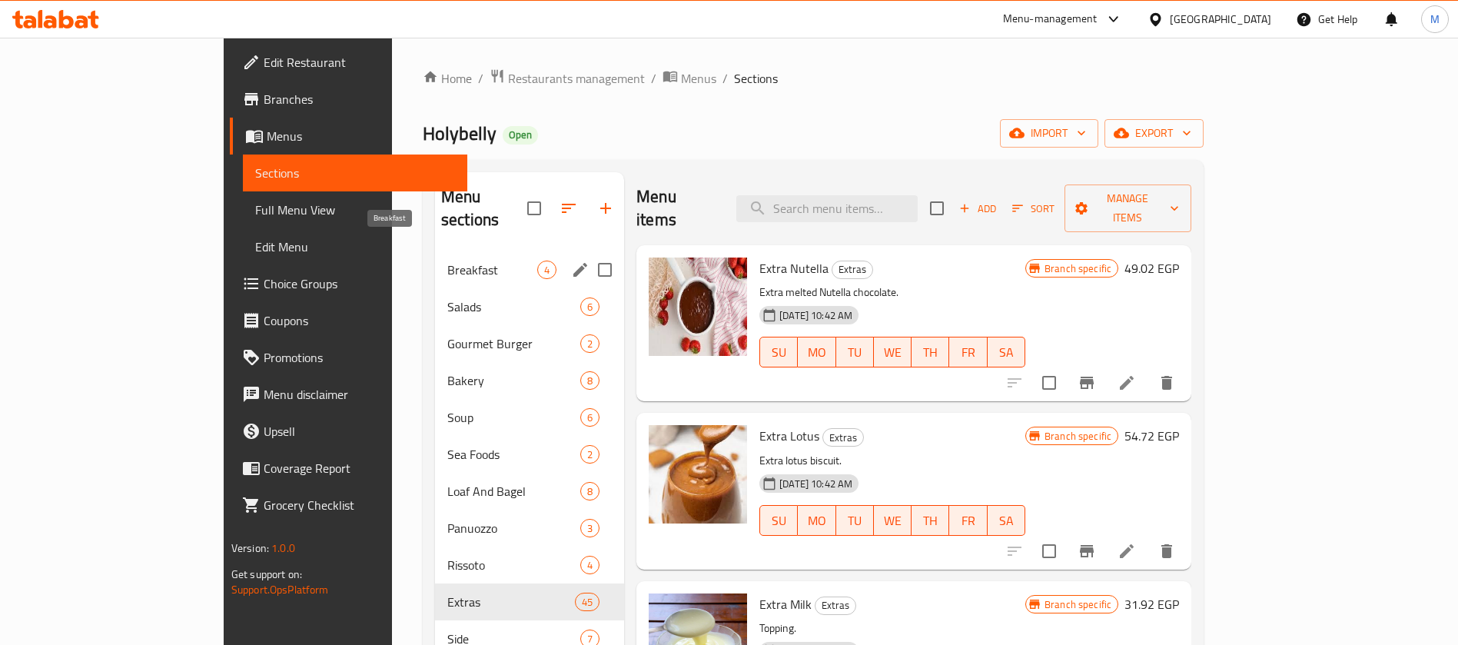
click at [447, 261] on span "Breakfast" at bounding box center [492, 270] width 90 height 18
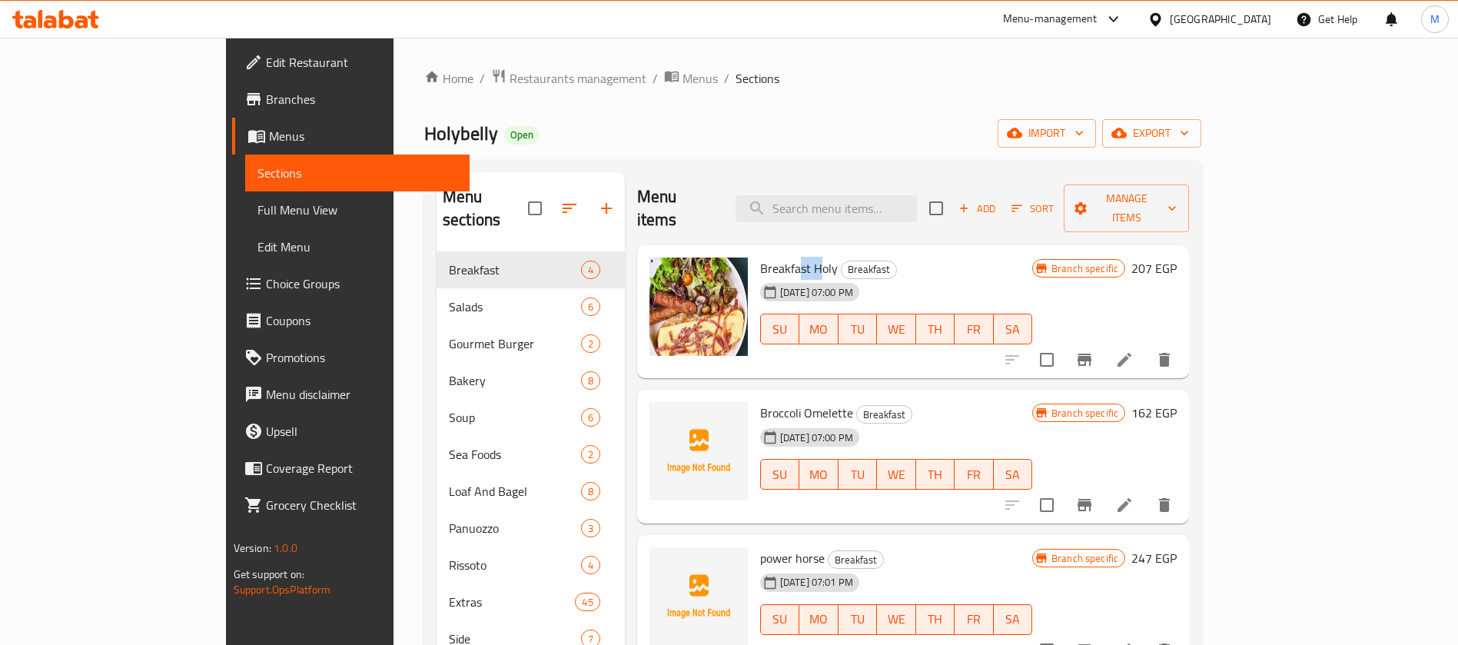
click at [766, 257] on span "Breakfast Holy" at bounding box center [799, 268] width 78 height 23
click at [1094, 351] on icon "Branch-specific-item" at bounding box center [1085, 360] width 18 height 18
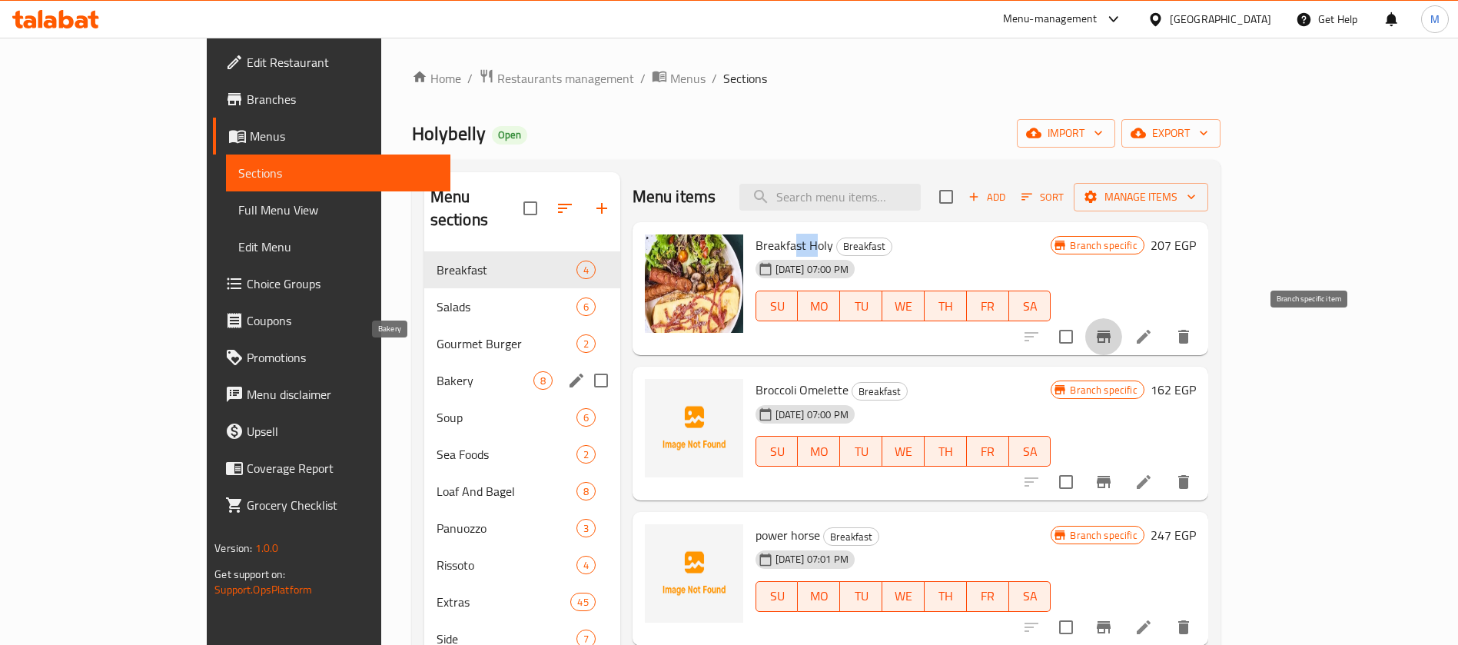
click at [437, 371] on span "Bakery" at bounding box center [485, 380] width 97 height 18
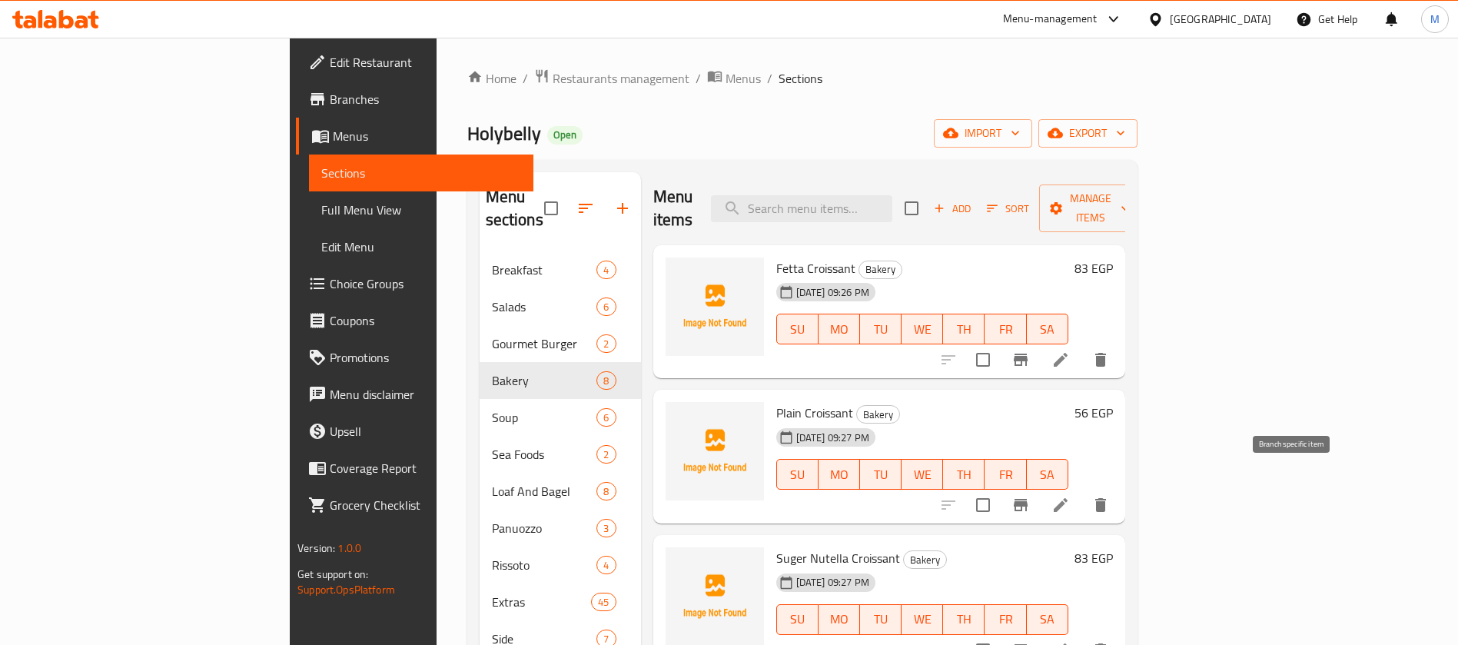
click at [1030, 496] on icon "Branch-specific-item" at bounding box center [1021, 505] width 18 height 18
click at [893, 197] on input "search" at bounding box center [801, 208] width 181 height 27
paste input "Creamy Chicken Soup"
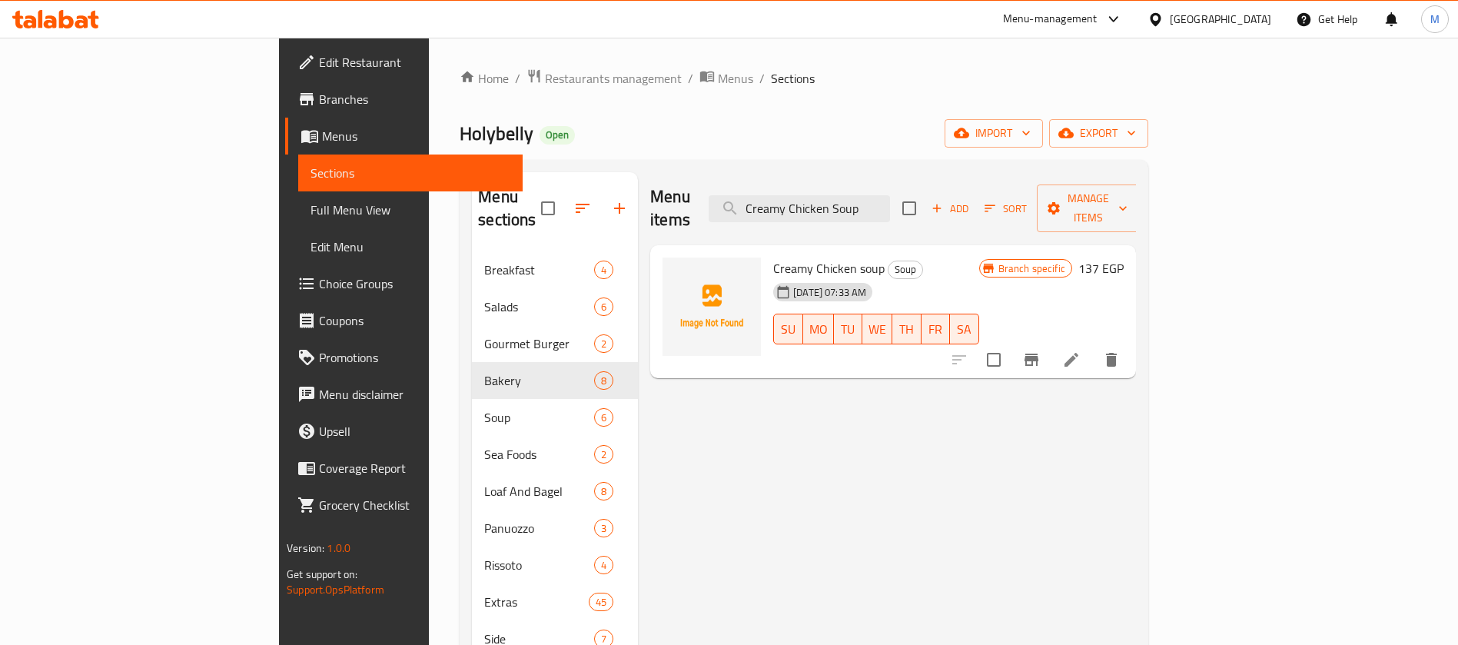
type input "Creamy Chicken Soup"
click at [1041, 351] on icon "Branch-specific-item" at bounding box center [1031, 360] width 18 height 18
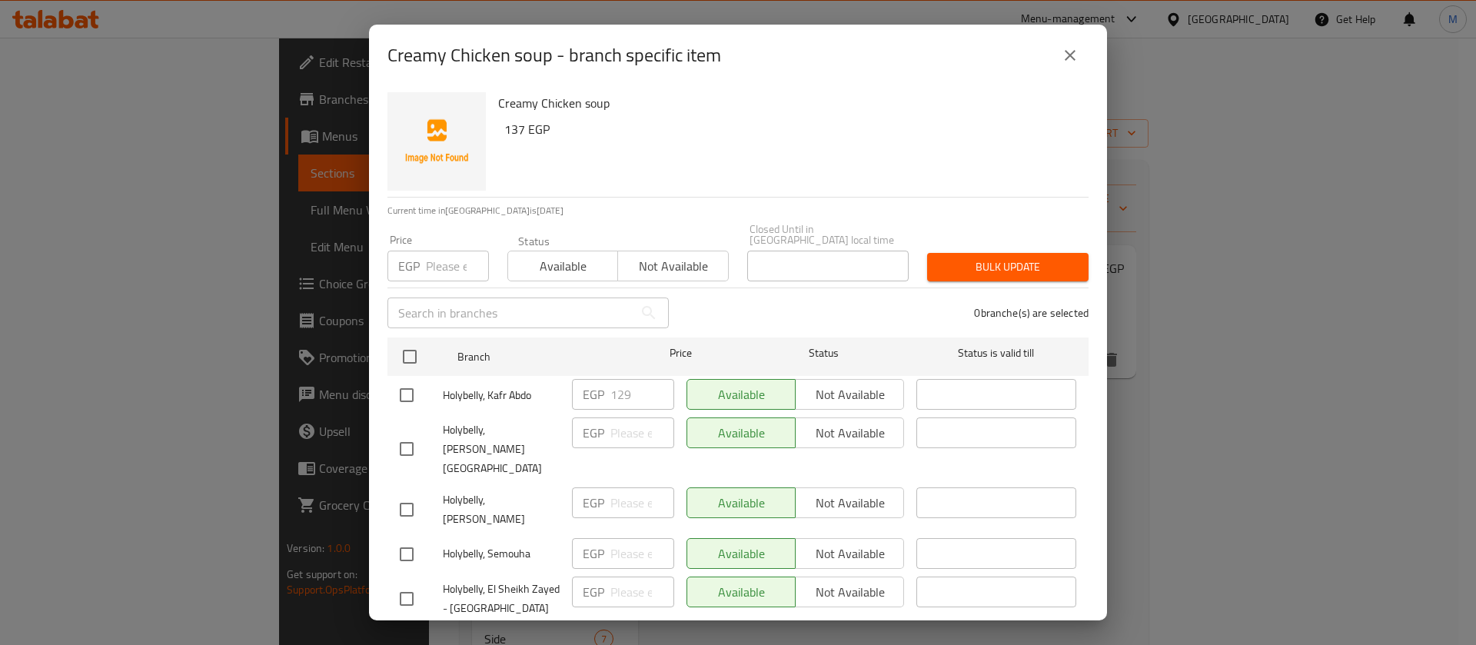
scroll to position [79, 0]
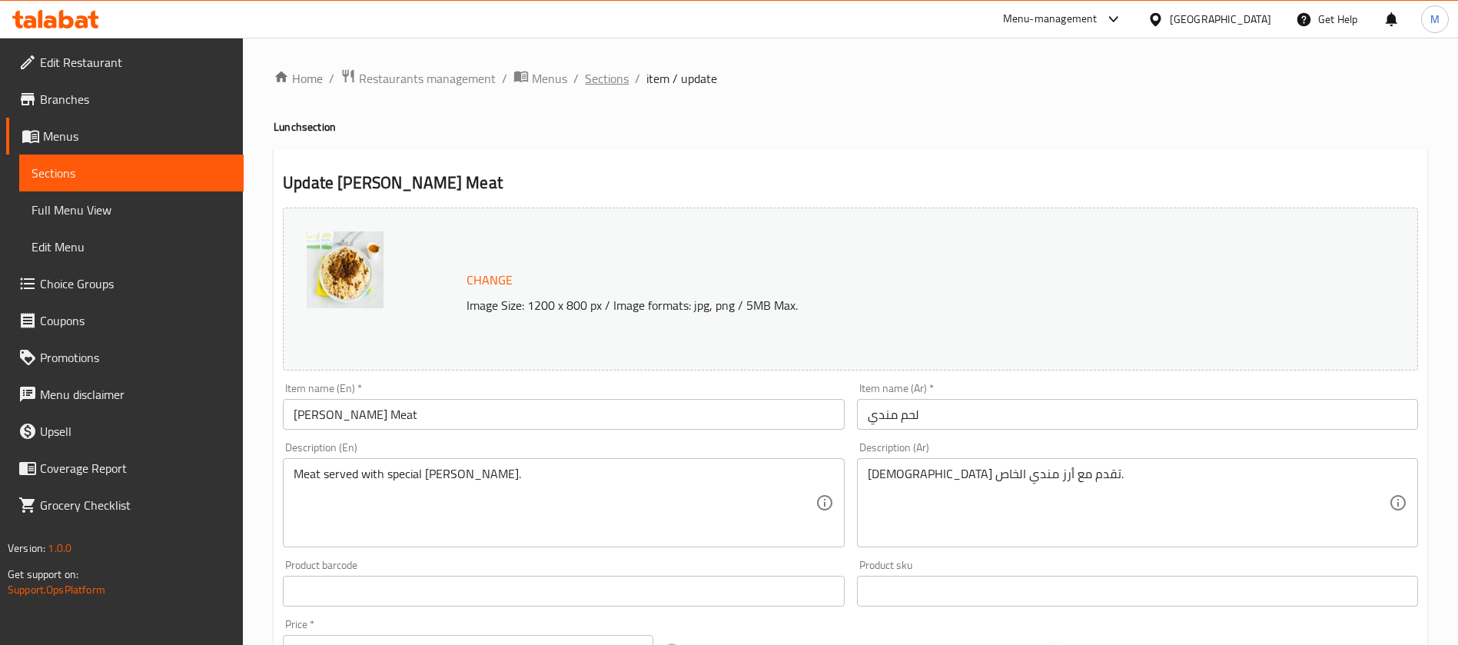
click at [599, 75] on span "Sections" at bounding box center [607, 78] width 44 height 18
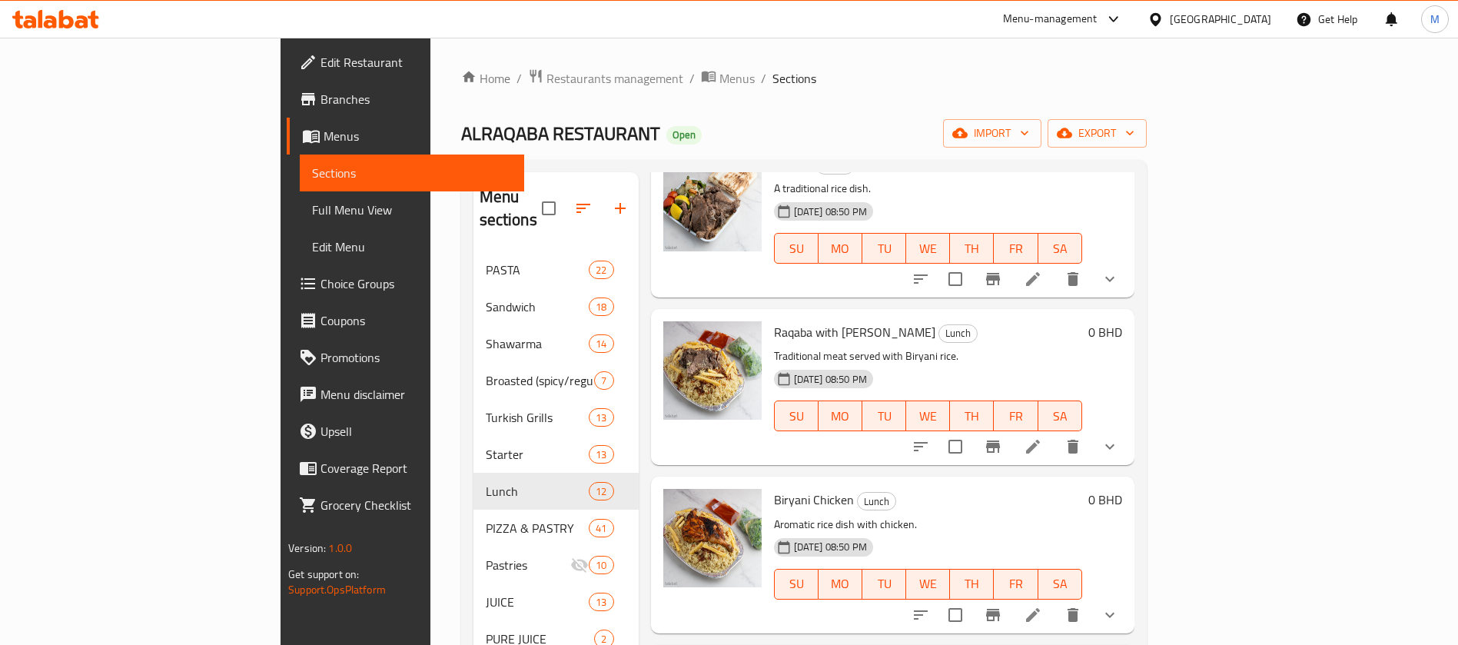
scroll to position [577, 0]
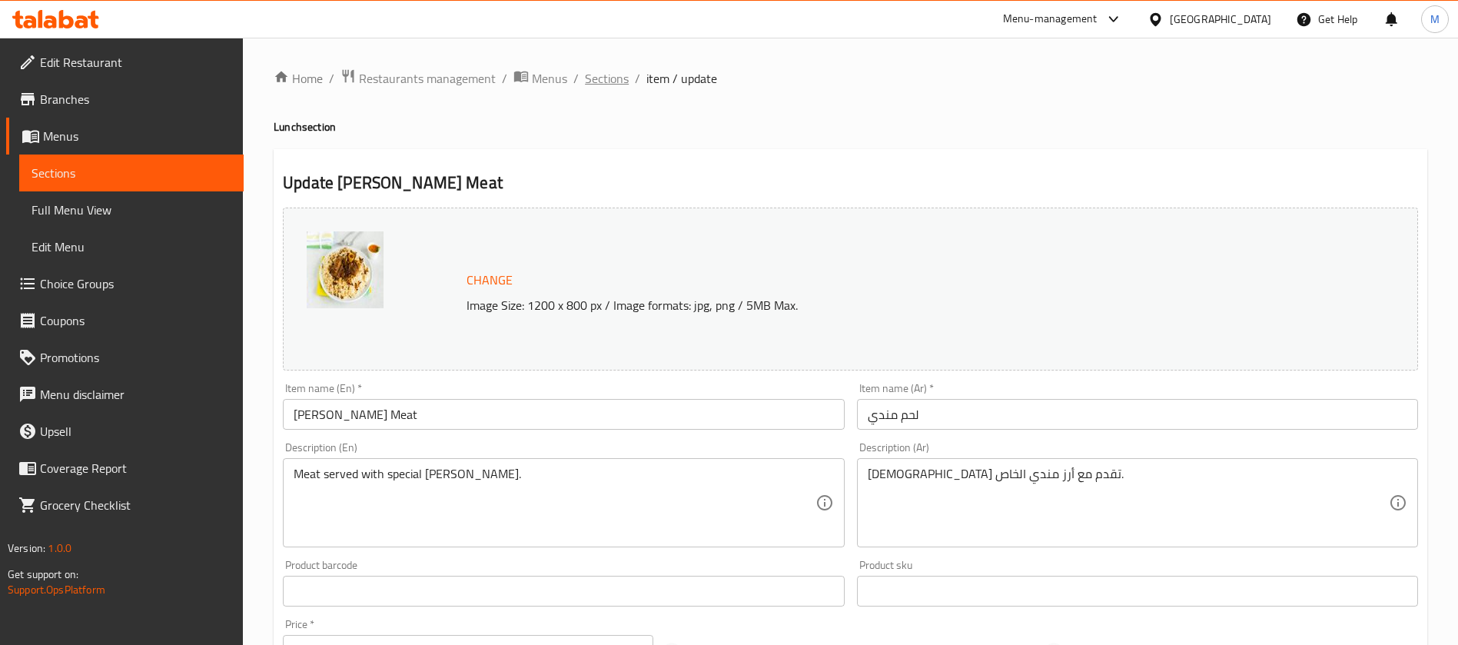
click at [620, 83] on span "Sections" at bounding box center [607, 78] width 44 height 18
